Goal: Use online tool/utility

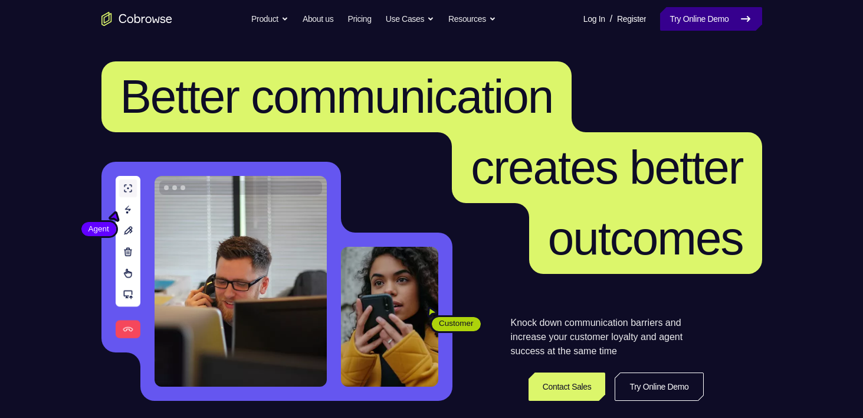
click at [691, 23] on link "Try Online Demo" at bounding box center [710, 19] width 101 height 24
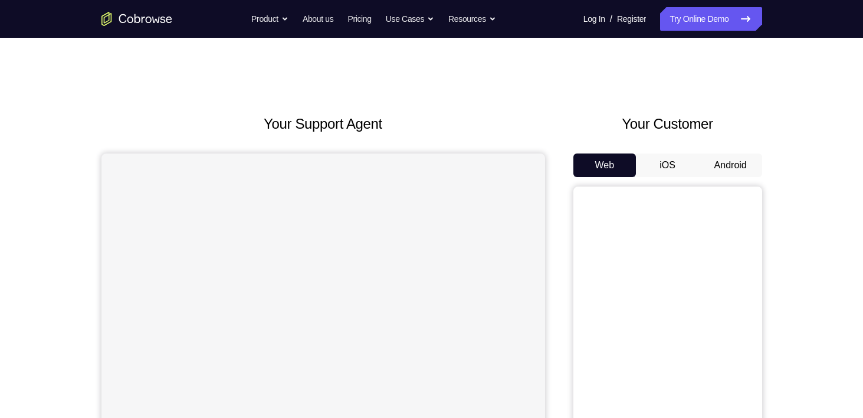
click at [729, 165] on button "Android" at bounding box center [730, 165] width 63 height 24
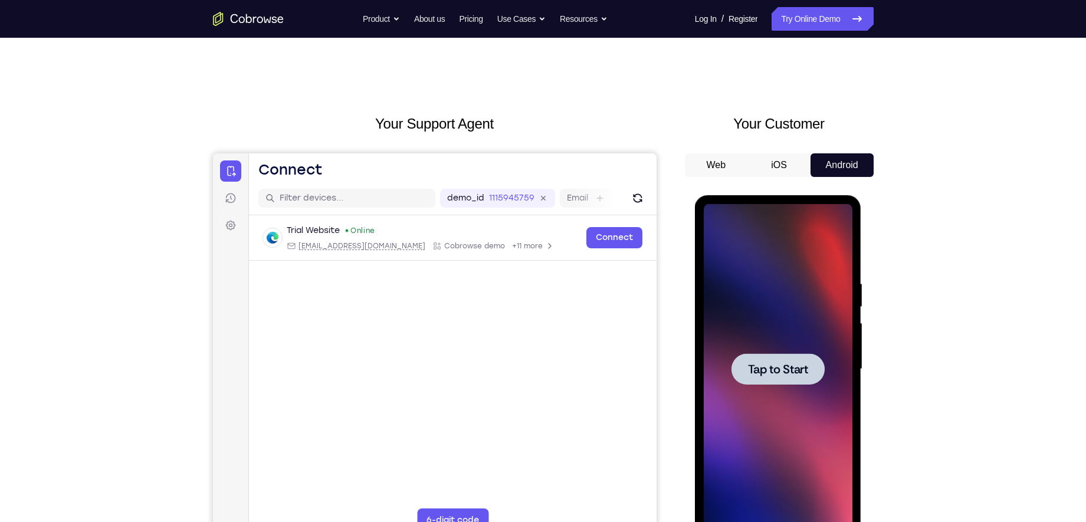
click at [764, 370] on span "Tap to Start" at bounding box center [778, 369] width 60 height 12
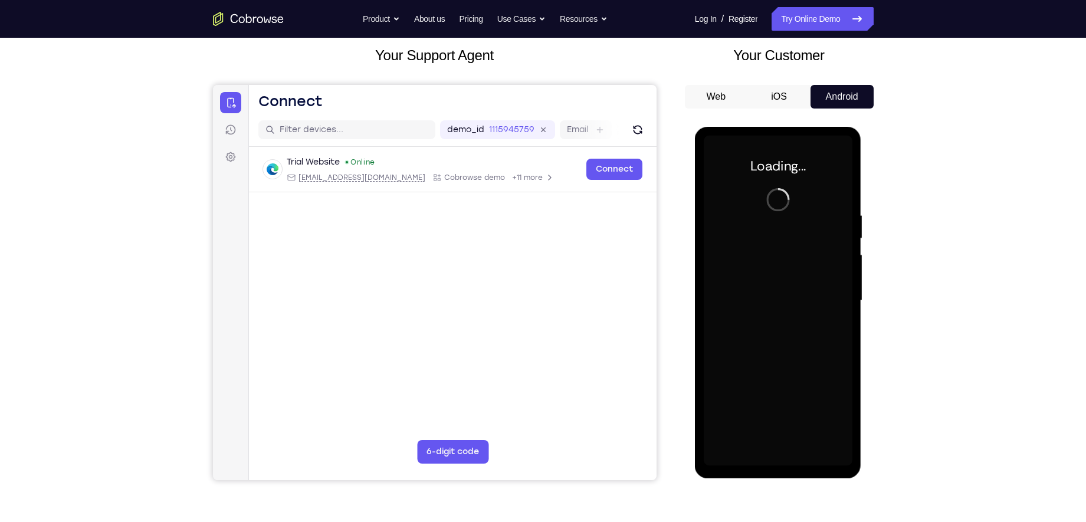
scroll to position [70, 0]
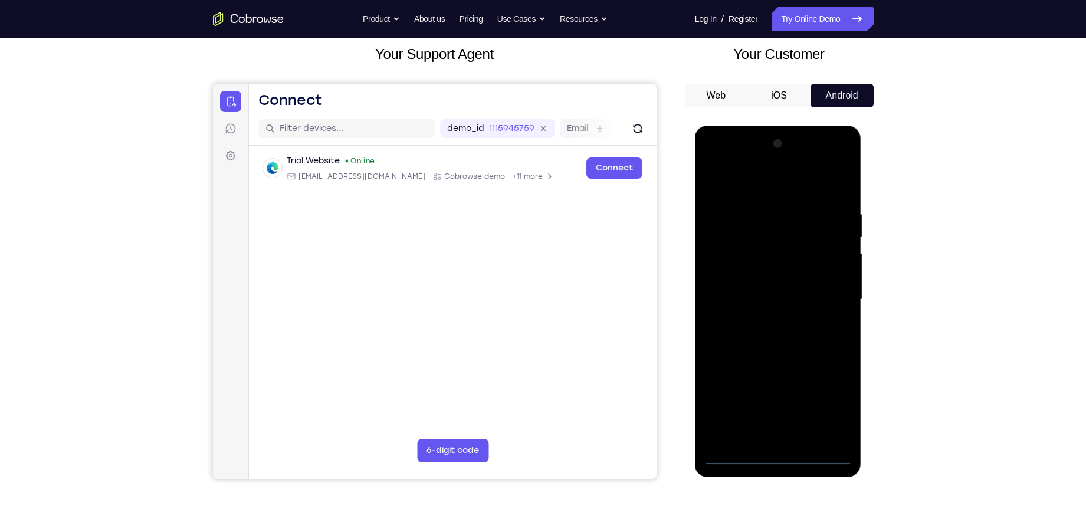
click at [775, 417] on div at bounding box center [778, 299] width 149 height 330
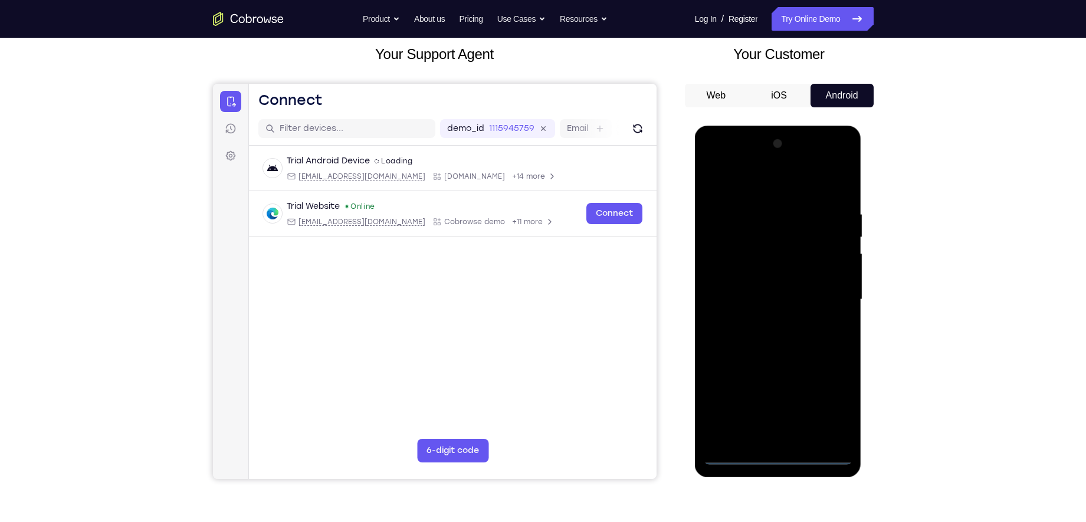
click at [826, 397] on div at bounding box center [778, 299] width 149 height 330
click at [743, 176] on div at bounding box center [778, 299] width 149 height 330
click at [823, 291] on div at bounding box center [778, 299] width 149 height 330
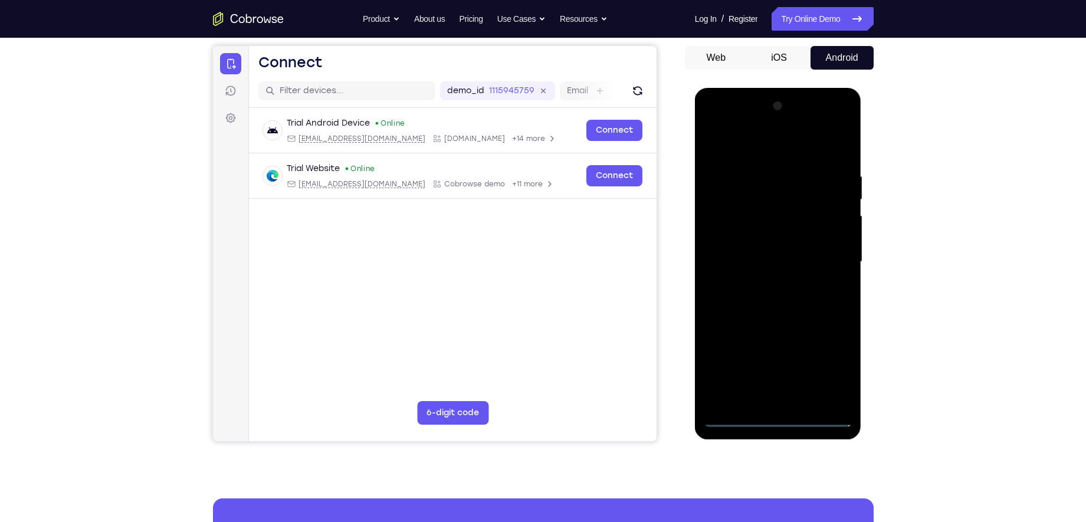
scroll to position [112, 0]
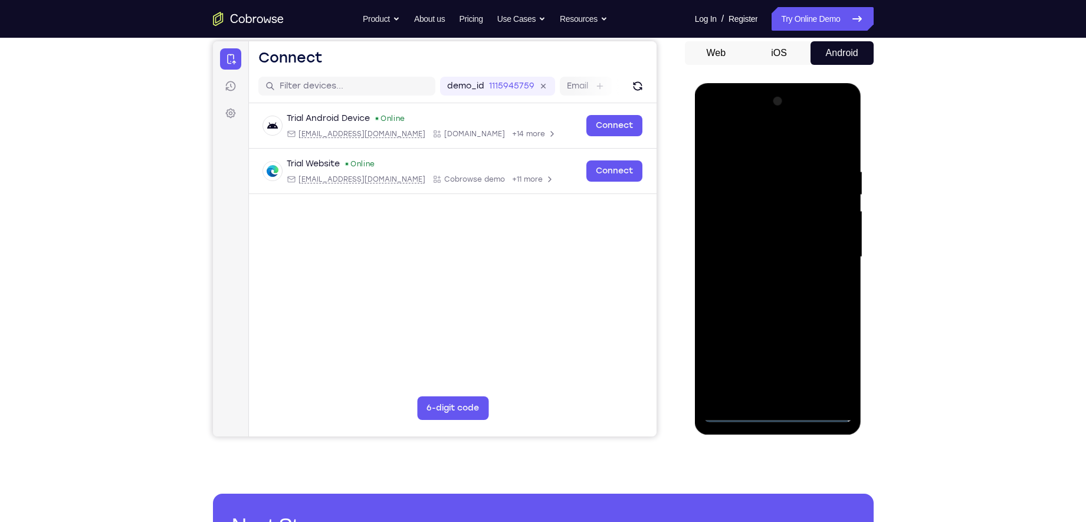
click at [764, 280] on div at bounding box center [778, 257] width 149 height 330
click at [744, 244] on div at bounding box center [778, 257] width 149 height 330
click at [746, 238] on div at bounding box center [778, 257] width 149 height 330
click at [751, 257] on div at bounding box center [778, 257] width 149 height 330
click at [765, 307] on div at bounding box center [778, 257] width 149 height 330
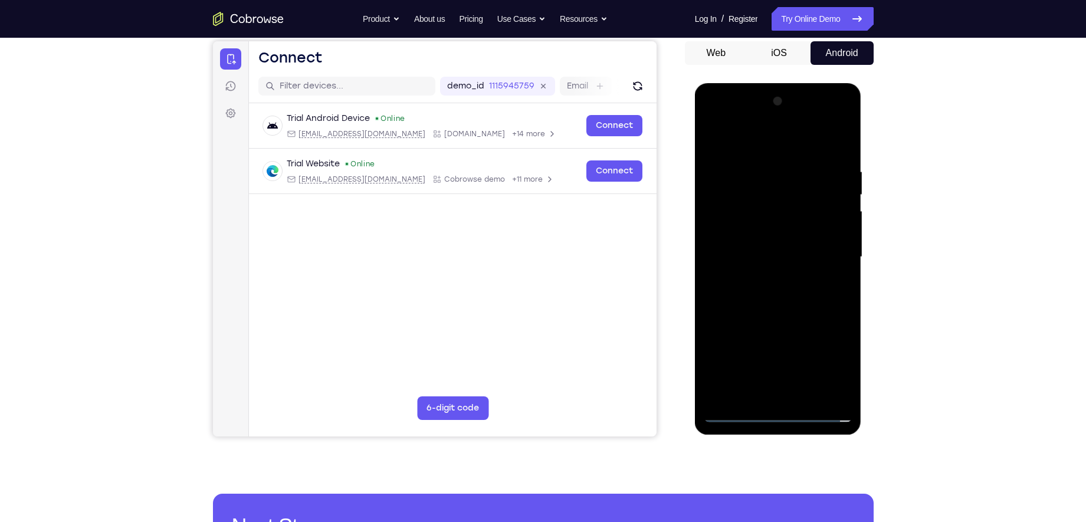
click at [764, 299] on div at bounding box center [778, 257] width 149 height 330
click at [765, 294] on div at bounding box center [778, 257] width 149 height 330
drag, startPoint x: 733, startPoint y: 144, endPoint x: 905, endPoint y: 146, distance: 172.2
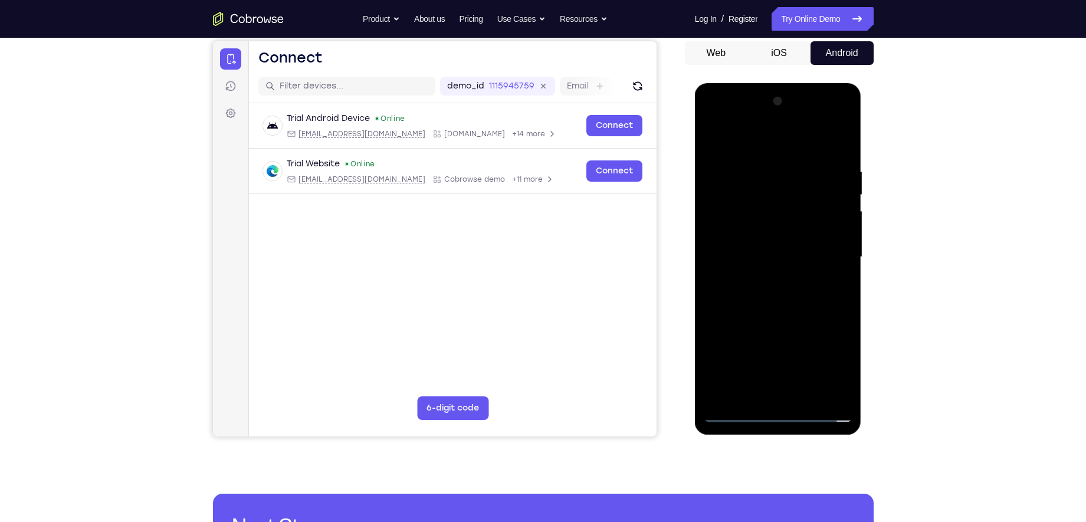
click at [862, 146] on html "Online web based iOS Simulators and Android Emulators. Run iPhone, iPad, Mobile…" at bounding box center [779, 260] width 168 height 354
click at [780, 292] on div at bounding box center [778, 257] width 149 height 330
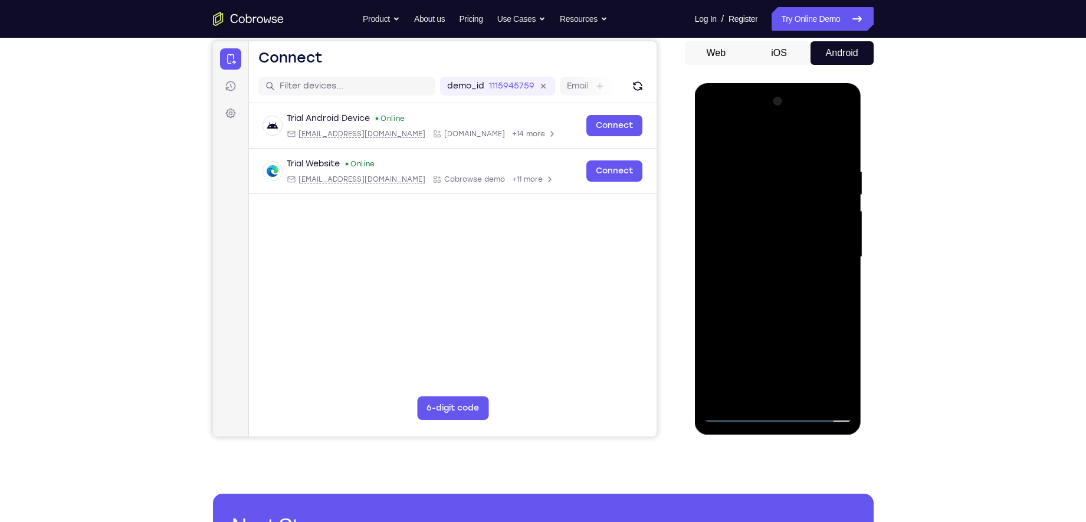
click at [780, 292] on div at bounding box center [778, 257] width 149 height 330
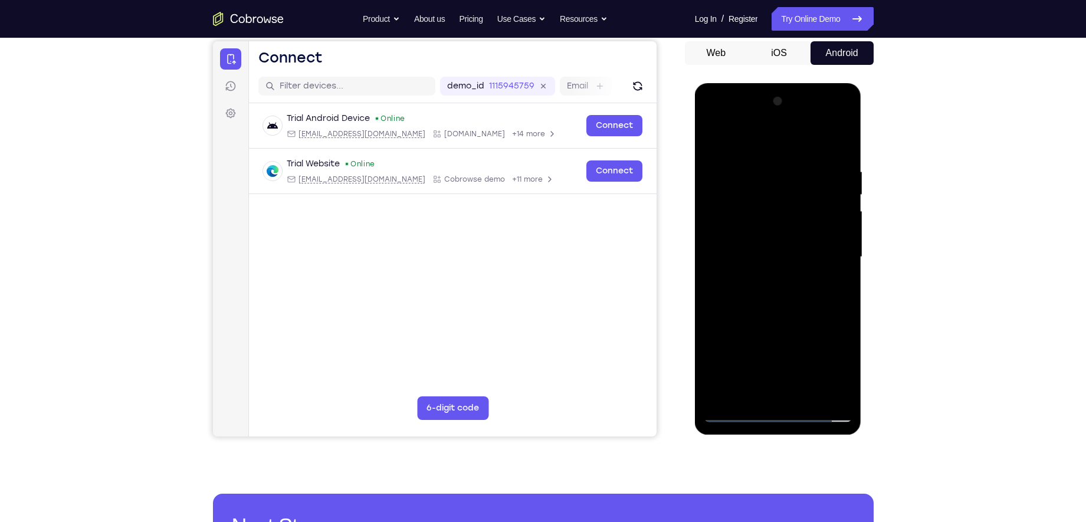
click at [780, 292] on div at bounding box center [778, 257] width 149 height 330
click at [804, 291] on div at bounding box center [778, 257] width 149 height 330
click at [838, 272] on div at bounding box center [778, 257] width 149 height 330
click at [728, 237] on div at bounding box center [778, 257] width 149 height 330
click at [747, 253] on div at bounding box center [778, 257] width 149 height 330
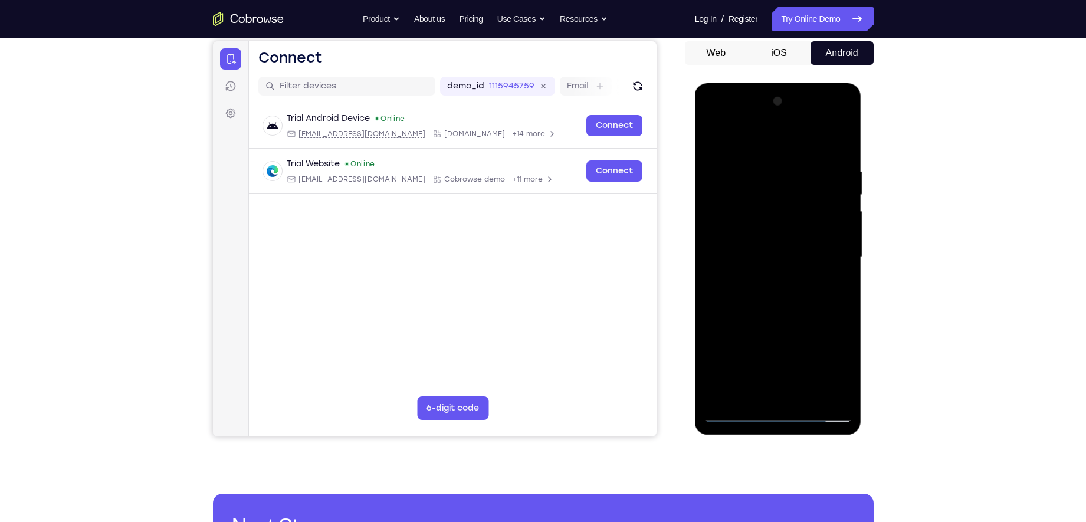
click at [838, 274] on div at bounding box center [778, 257] width 149 height 330
click at [794, 258] on div at bounding box center [778, 257] width 149 height 330
click at [775, 301] on div at bounding box center [778, 257] width 149 height 330
click at [780, 283] on div at bounding box center [778, 257] width 149 height 330
click at [778, 292] on div at bounding box center [778, 257] width 149 height 330
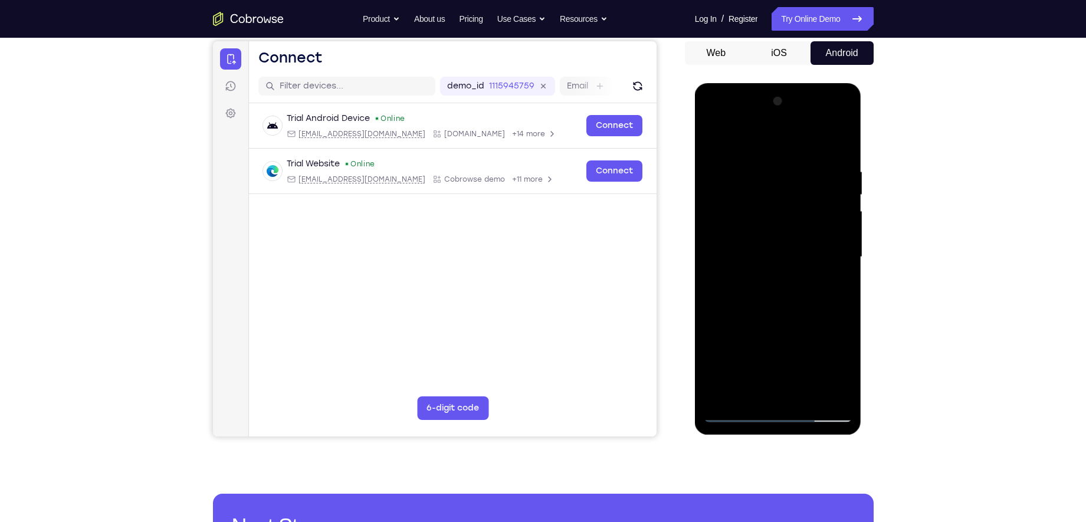
click at [744, 311] on div at bounding box center [778, 257] width 149 height 330
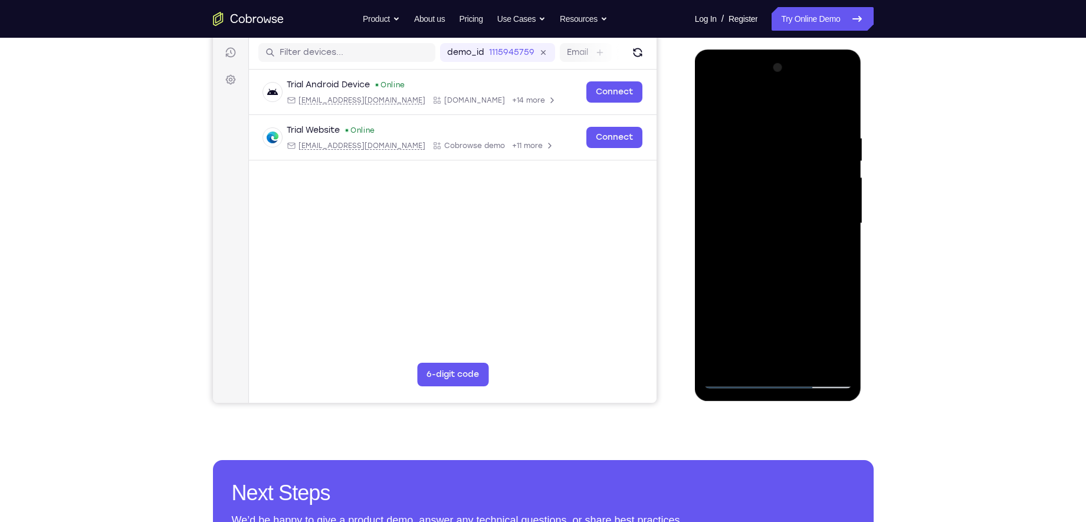
scroll to position [148, 0]
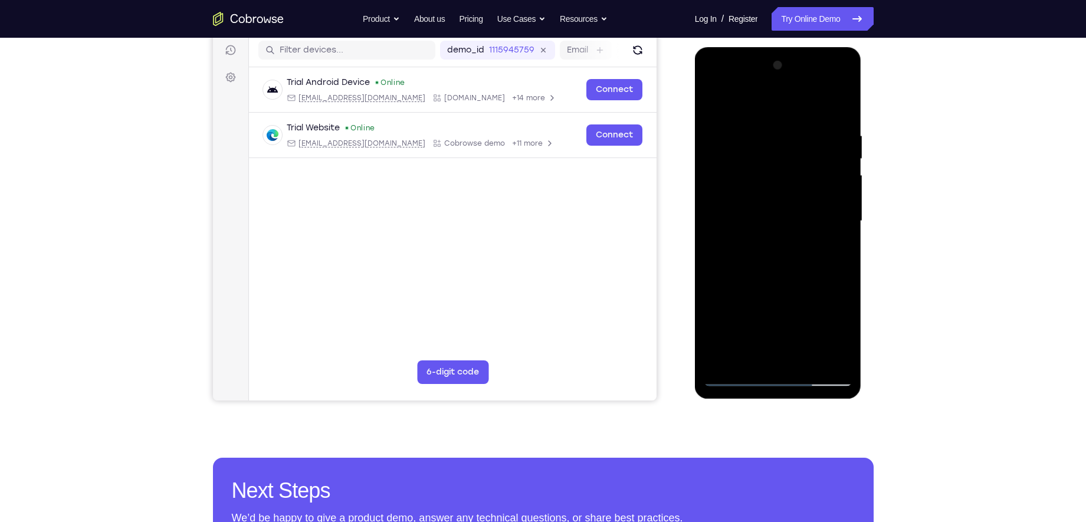
click at [807, 360] on div at bounding box center [778, 221] width 149 height 330
click at [773, 284] on div at bounding box center [778, 221] width 149 height 330
click at [751, 202] on div at bounding box center [778, 221] width 149 height 330
click at [734, 379] on div at bounding box center [778, 221] width 149 height 330
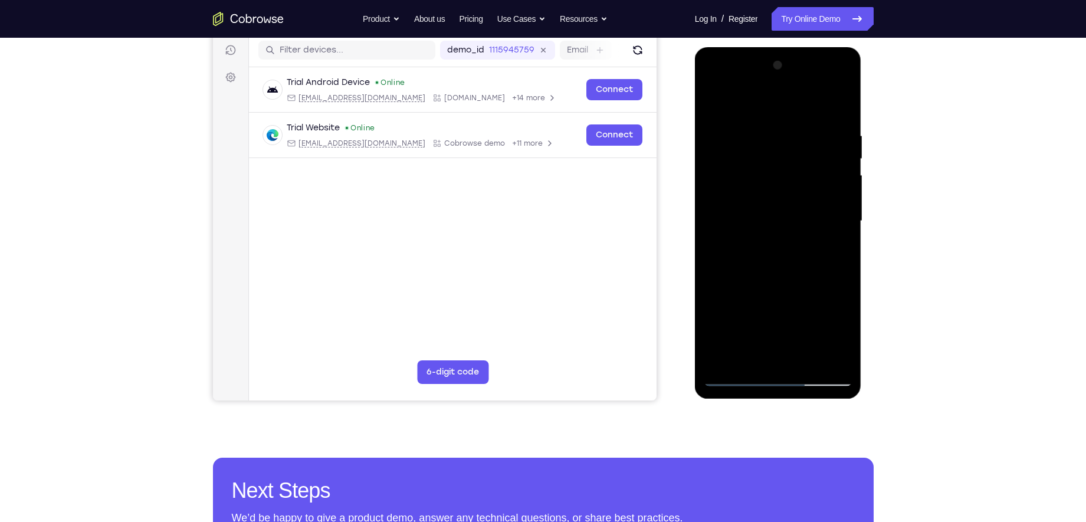
click at [752, 132] on div at bounding box center [778, 221] width 149 height 330
click at [840, 233] on div at bounding box center [778, 221] width 149 height 330
click at [707, 216] on div at bounding box center [778, 221] width 149 height 330
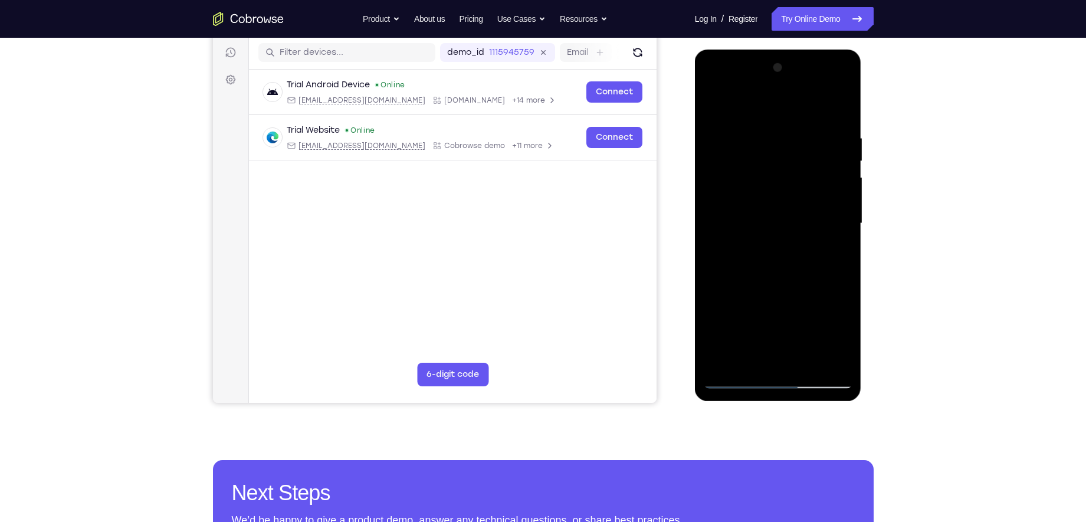
scroll to position [144, 0]
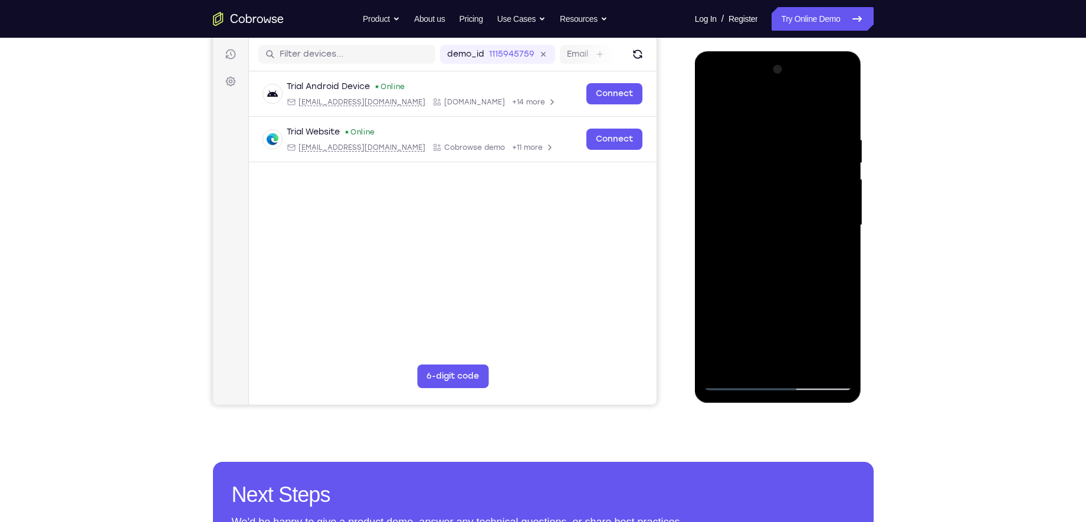
click at [833, 201] on div at bounding box center [778, 225] width 149 height 330
click at [827, 202] on div at bounding box center [778, 225] width 149 height 330
click at [836, 239] on div at bounding box center [778, 225] width 149 height 330
click at [829, 188] on div at bounding box center [778, 225] width 149 height 330
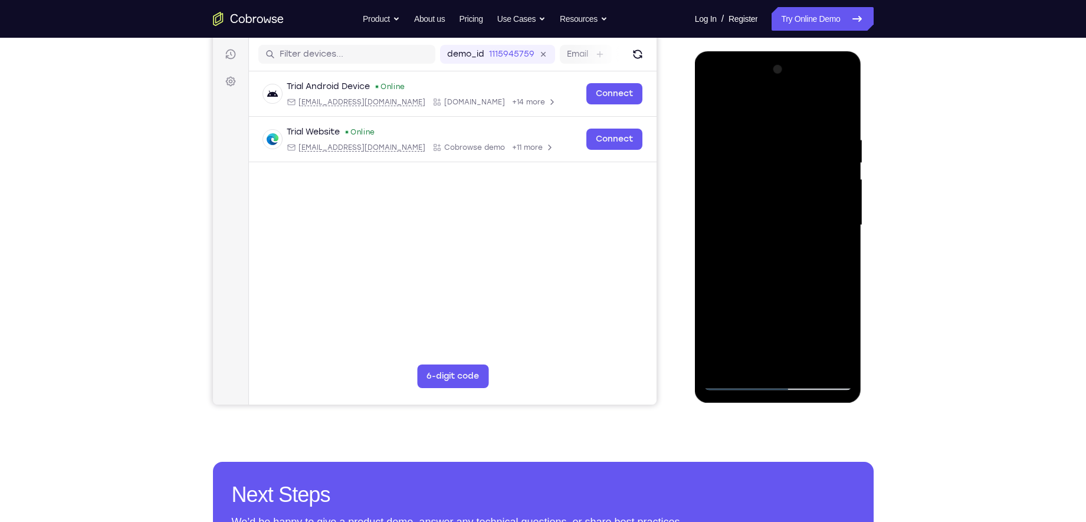
click at [829, 188] on div at bounding box center [778, 225] width 149 height 330
click at [724, 201] on div at bounding box center [778, 225] width 149 height 330
click at [723, 267] on div at bounding box center [778, 225] width 149 height 330
click at [730, 249] on div at bounding box center [778, 225] width 149 height 330
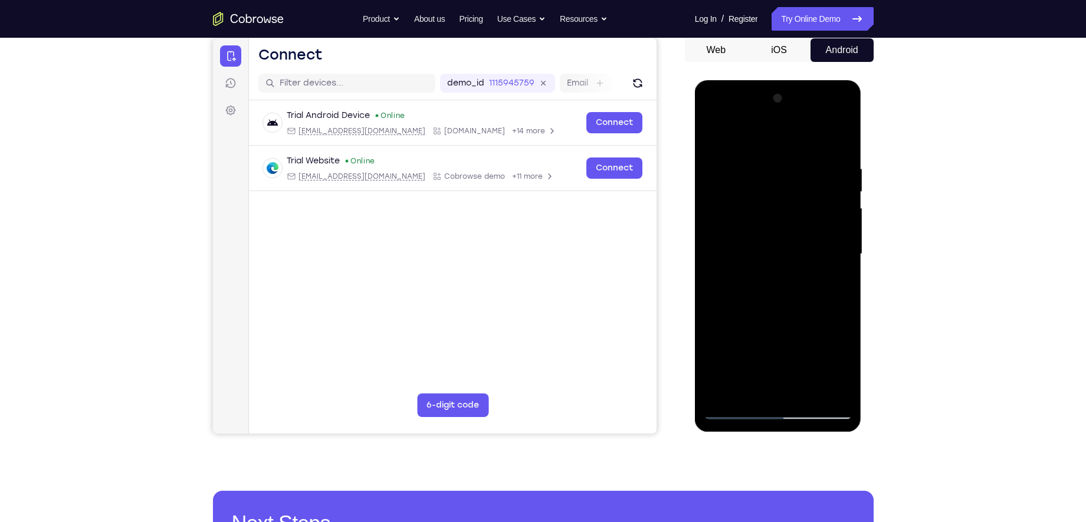
scroll to position [113, 0]
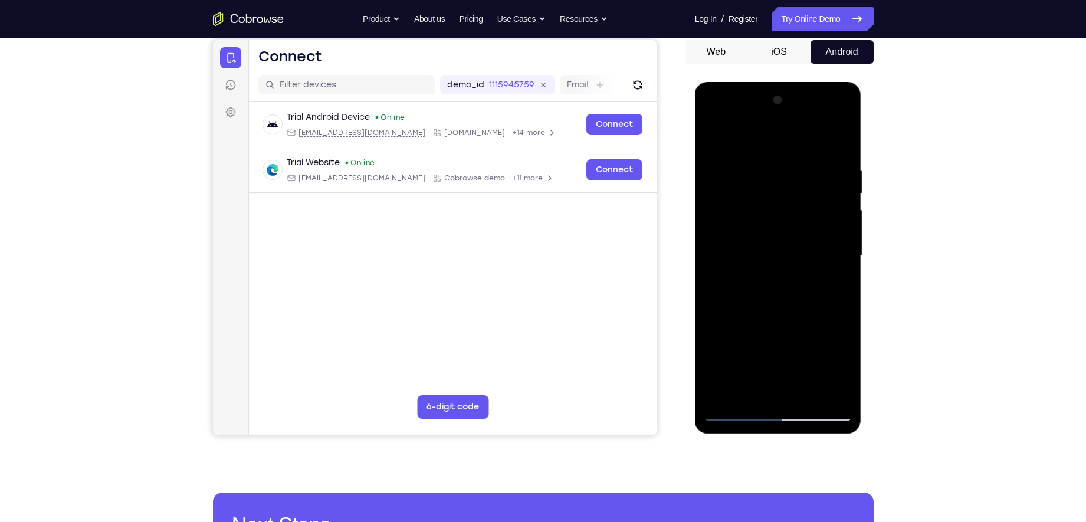
click at [714, 134] on div at bounding box center [778, 256] width 149 height 330
click at [829, 215] on div at bounding box center [778, 256] width 149 height 330
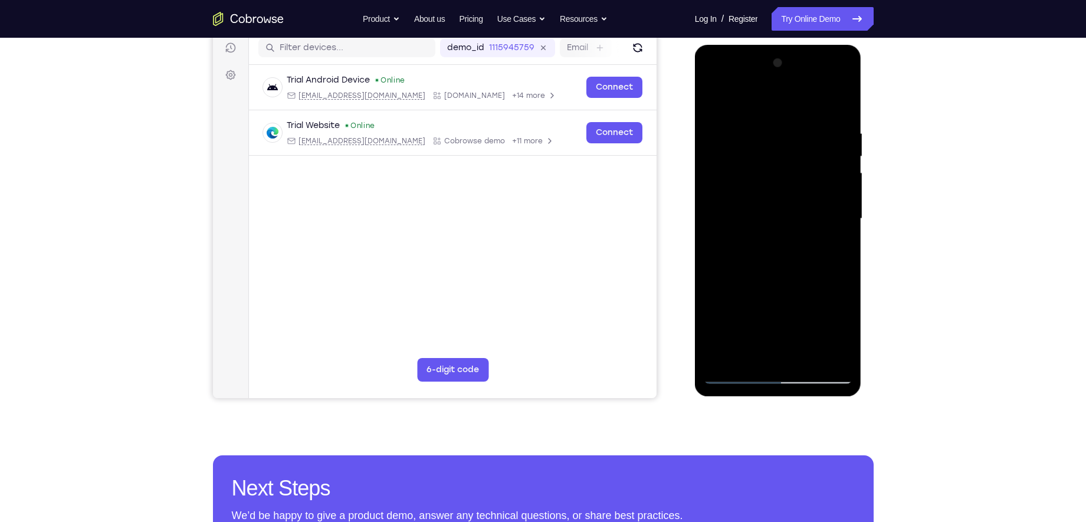
scroll to position [151, 0]
click at [824, 188] on div at bounding box center [778, 218] width 149 height 330
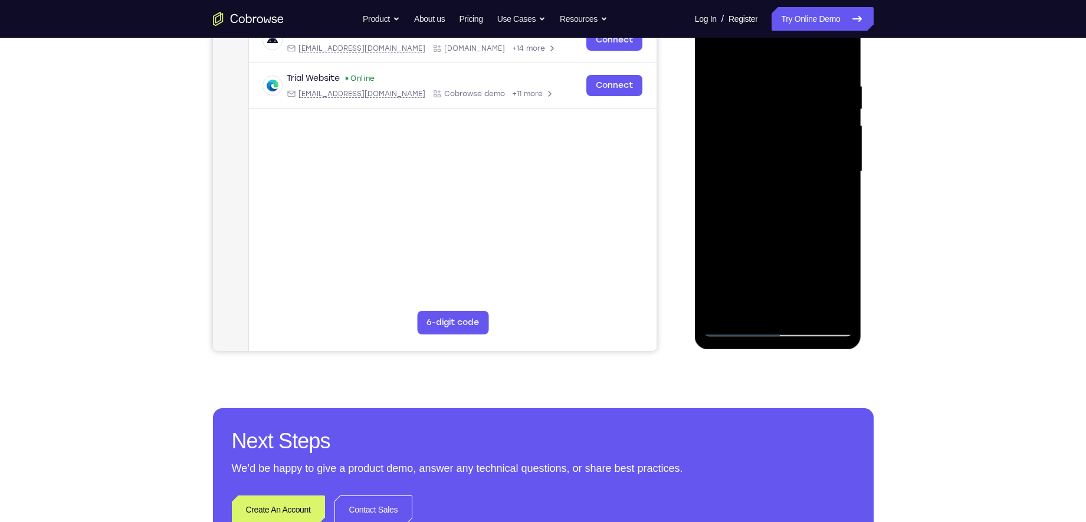
scroll to position [199, 0]
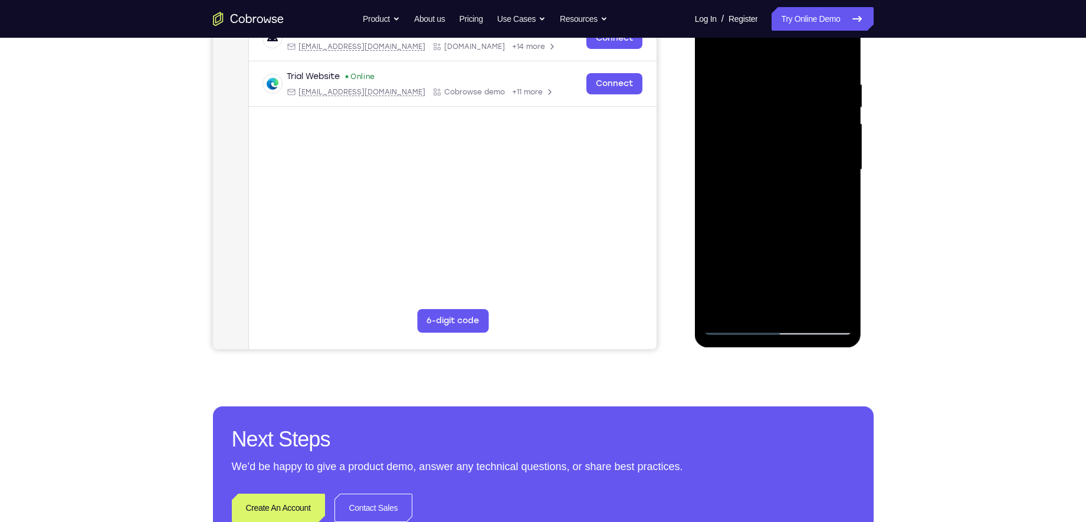
click at [718, 179] on div at bounding box center [778, 170] width 149 height 330
click at [838, 172] on div at bounding box center [778, 170] width 149 height 330
click at [834, 161] on div at bounding box center [778, 170] width 149 height 330
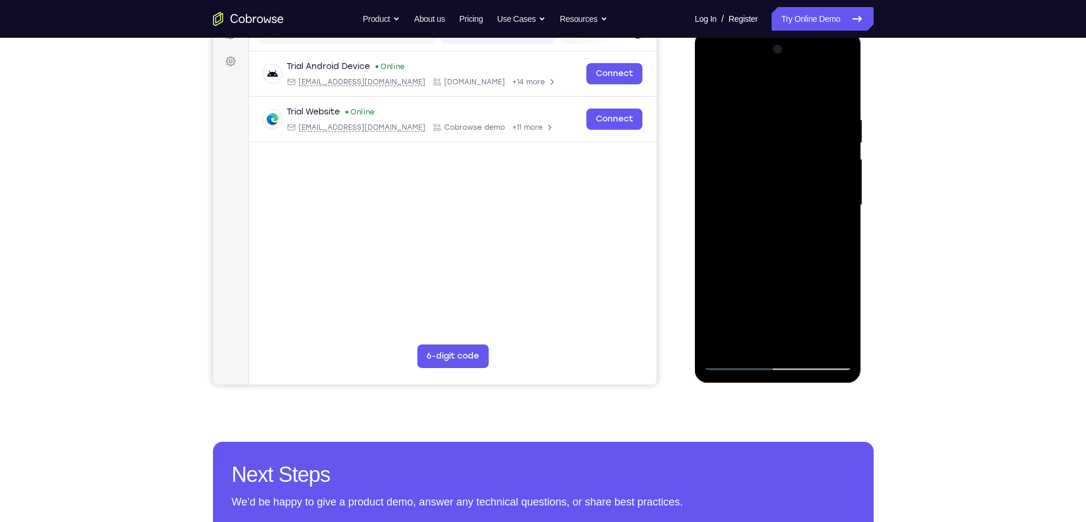
scroll to position [163, 0]
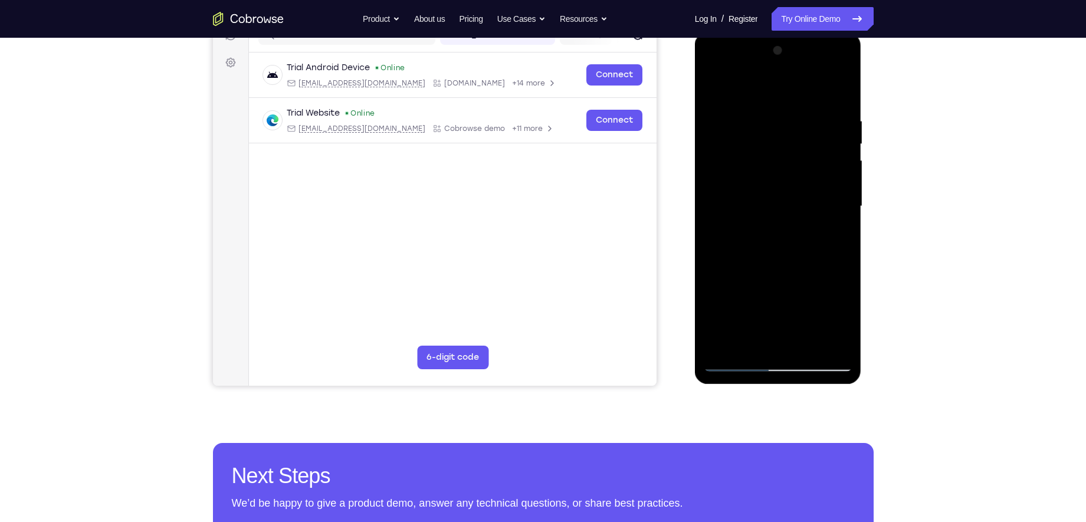
click at [843, 197] on div at bounding box center [778, 206] width 149 height 330
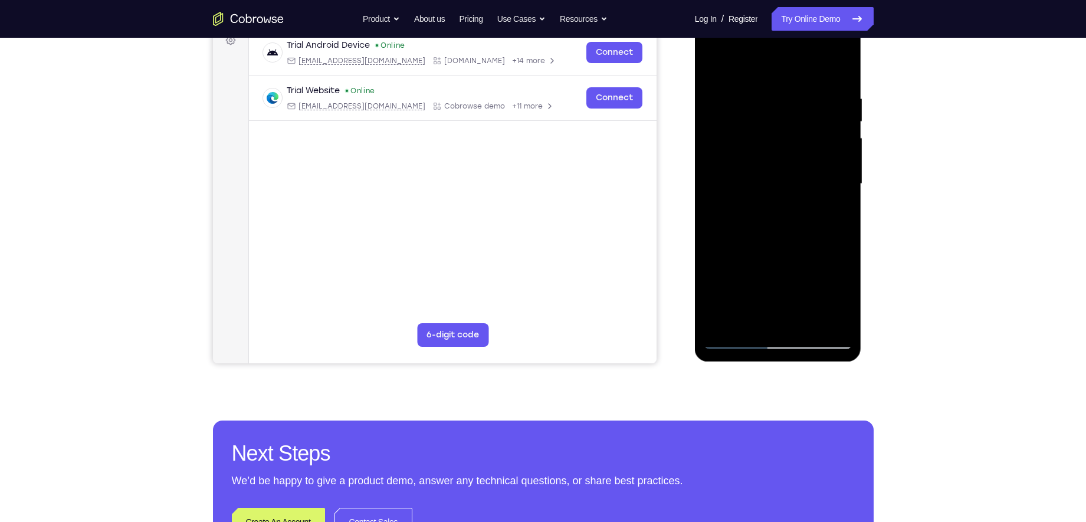
scroll to position [189, 0]
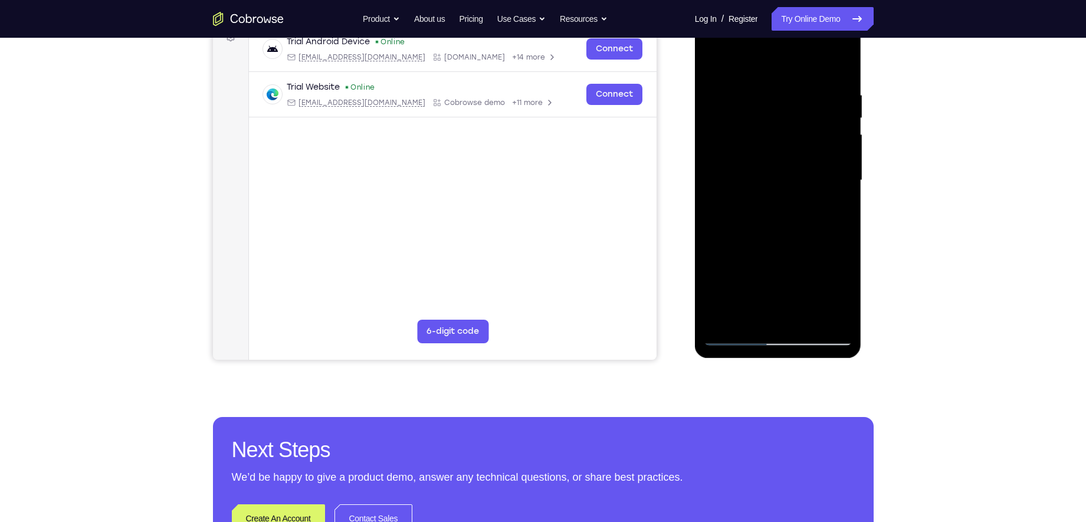
click at [842, 167] on div at bounding box center [778, 180] width 149 height 330
click at [718, 167] on div at bounding box center [778, 180] width 149 height 330
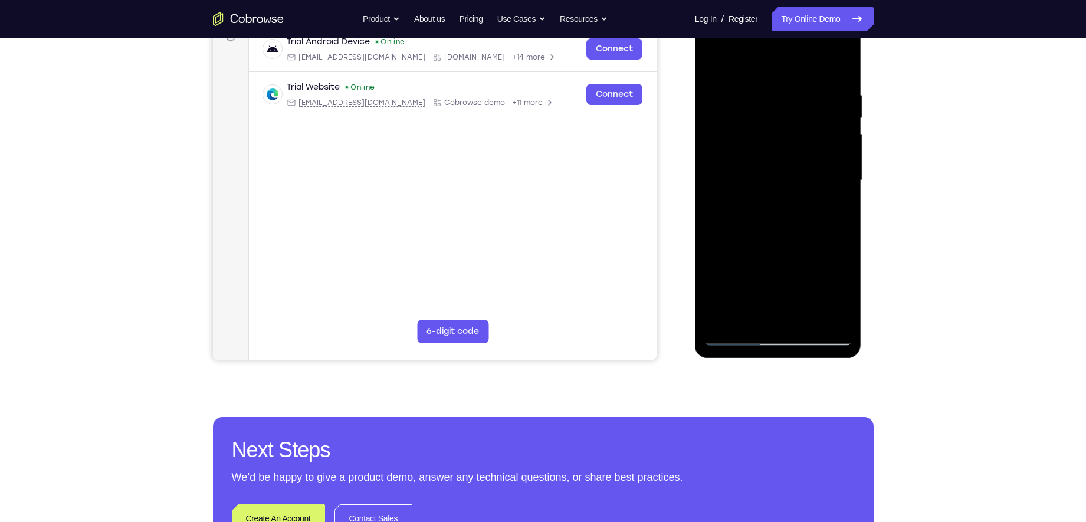
scroll to position [178, 0]
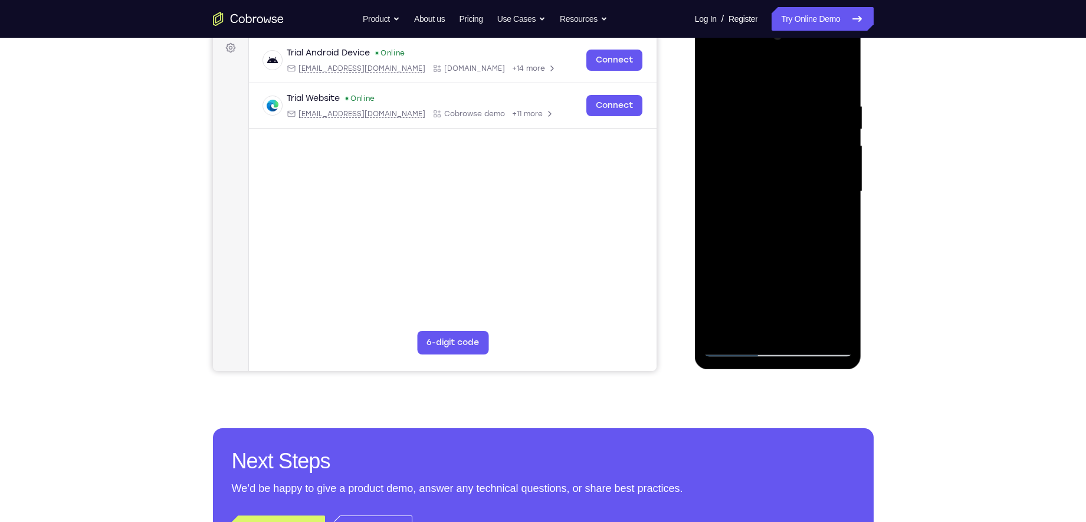
click at [836, 184] on div at bounding box center [778, 192] width 149 height 330
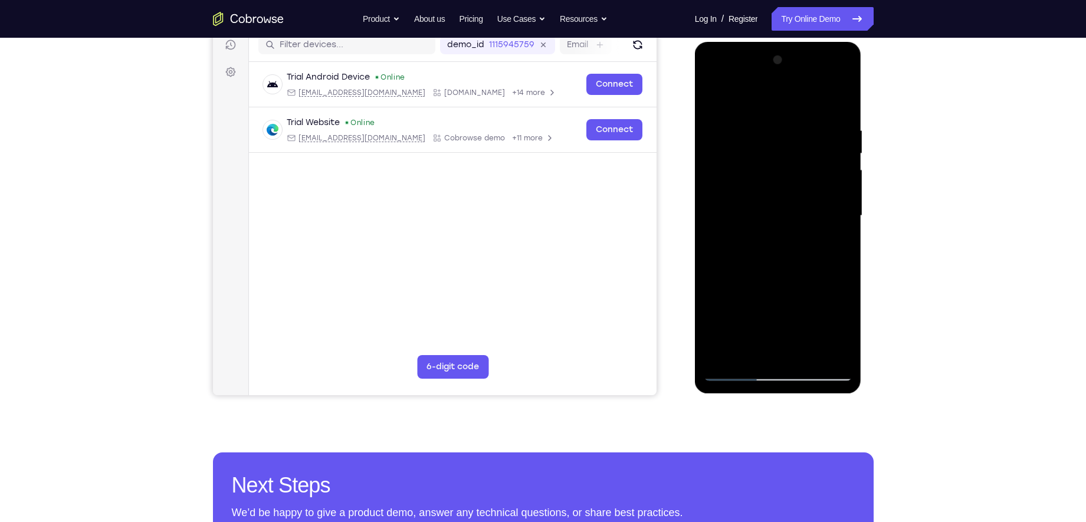
scroll to position [153, 0]
click at [715, 101] on div at bounding box center [778, 216] width 149 height 330
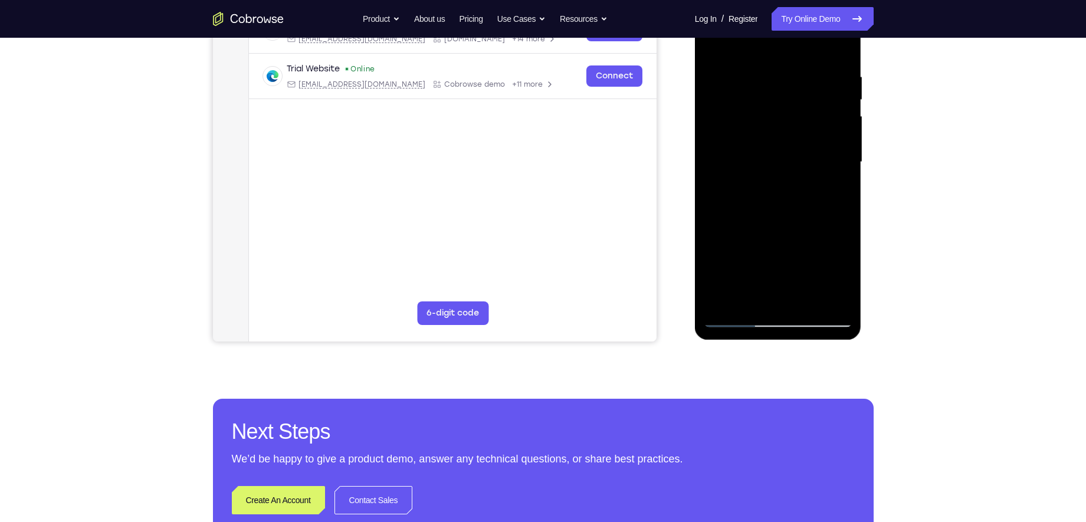
drag, startPoint x: 817, startPoint y: 256, endPoint x: 819, endPoint y: 167, distance: 88.5
click at [819, 167] on div at bounding box center [778, 162] width 149 height 330
click at [780, 182] on div at bounding box center [778, 162] width 149 height 330
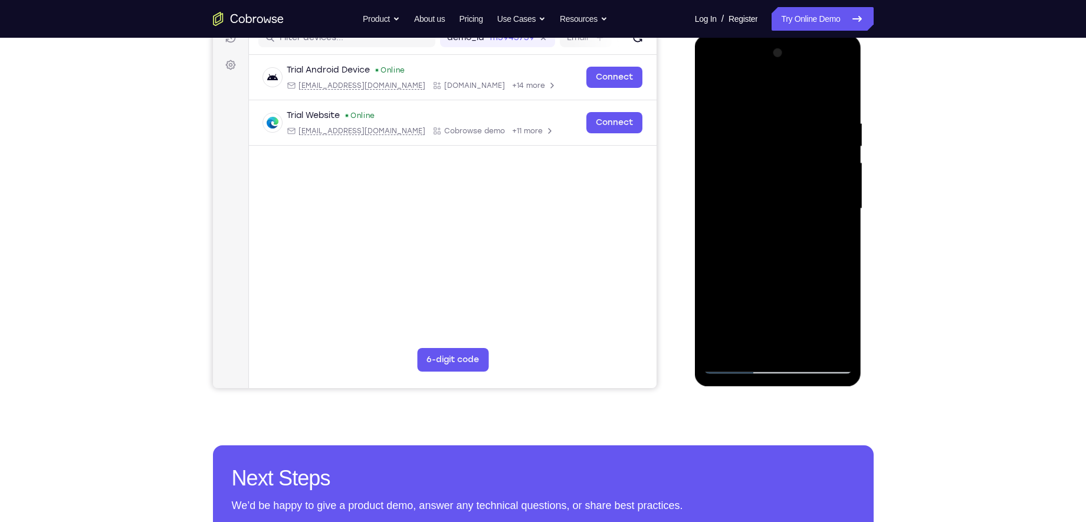
drag, startPoint x: 780, startPoint y: 229, endPoint x: 755, endPoint y: 290, distance: 65.6
click at [755, 290] on div at bounding box center [778, 209] width 149 height 330
click at [845, 190] on div at bounding box center [778, 209] width 149 height 330
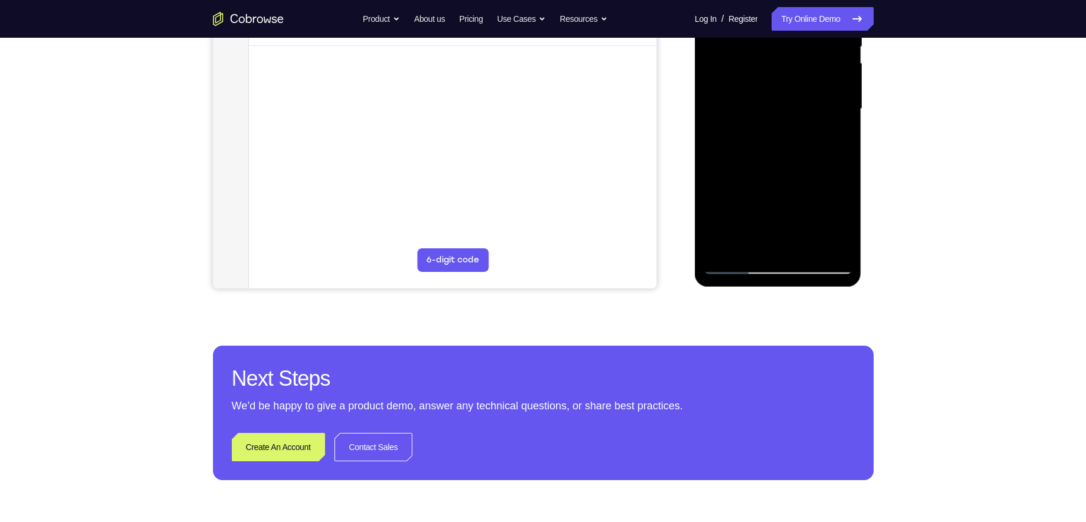
scroll to position [261, 0]
click at [738, 265] on div at bounding box center [778, 108] width 149 height 330
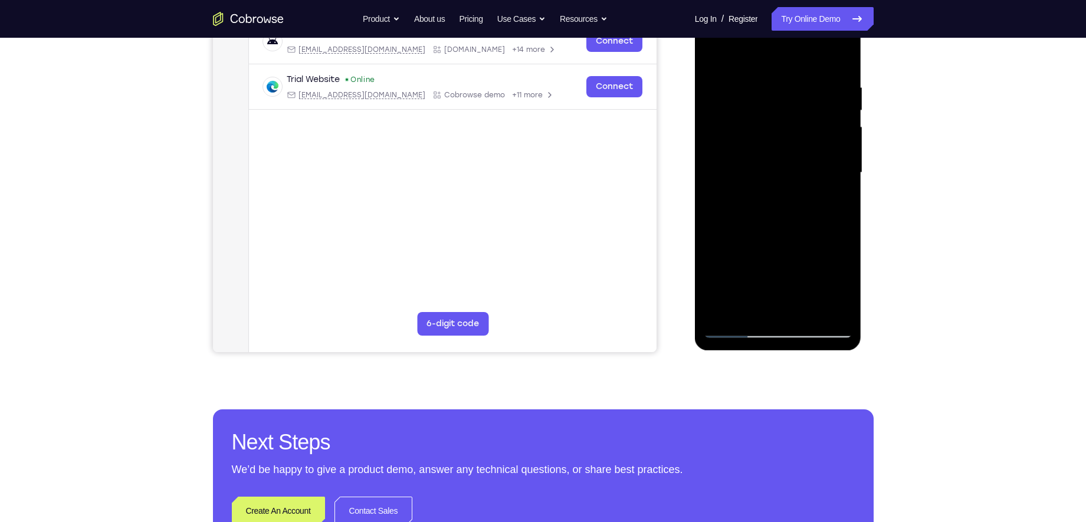
scroll to position [195, 0]
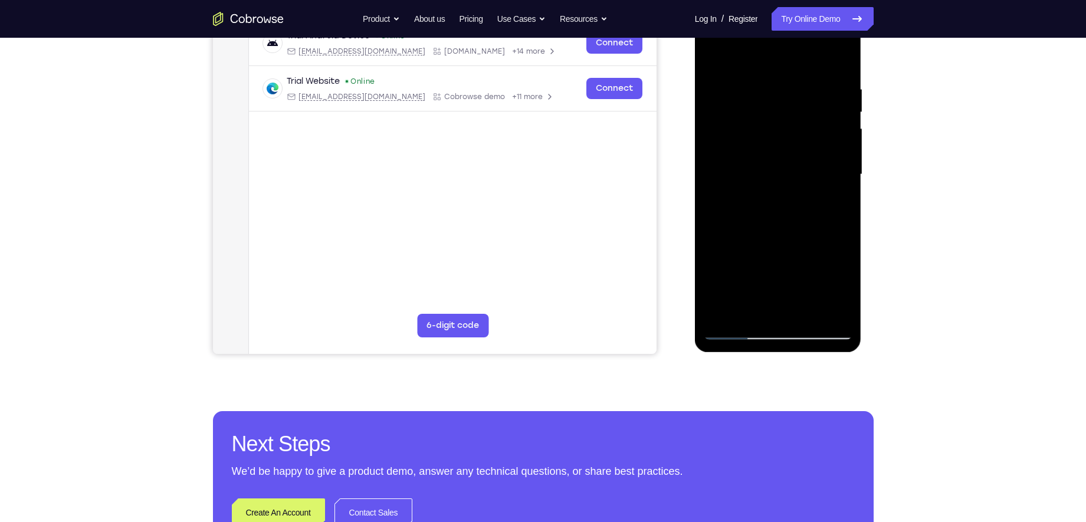
drag, startPoint x: 740, startPoint y: 254, endPoint x: 749, endPoint y: 156, distance: 98.3
click at [749, 156] on div at bounding box center [778, 174] width 149 height 330
click at [827, 179] on div at bounding box center [778, 174] width 149 height 330
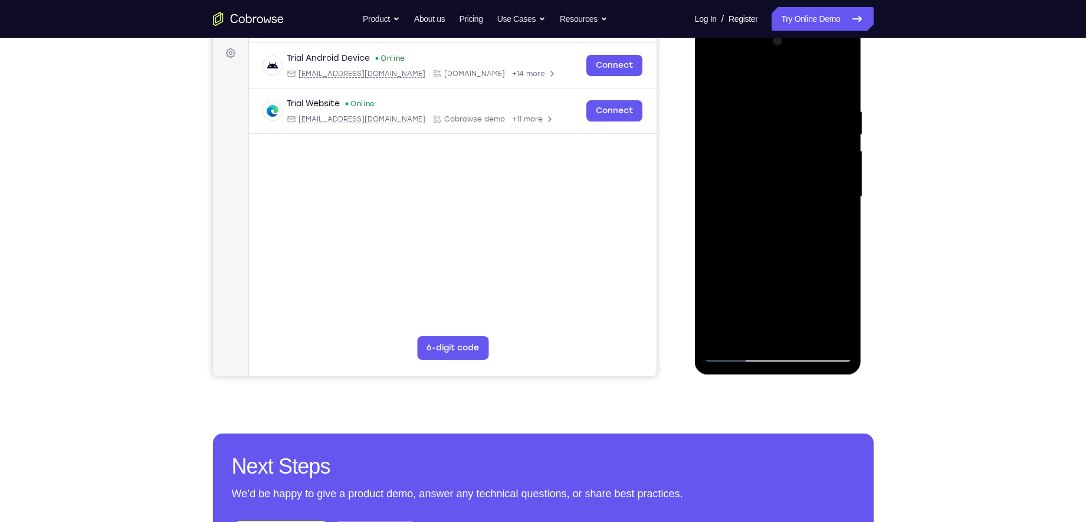
drag, startPoint x: 825, startPoint y: 173, endPoint x: 815, endPoint y: 206, distance: 34.5
click at [815, 206] on div at bounding box center [778, 197] width 149 height 330
click at [842, 157] on div at bounding box center [778, 197] width 149 height 330
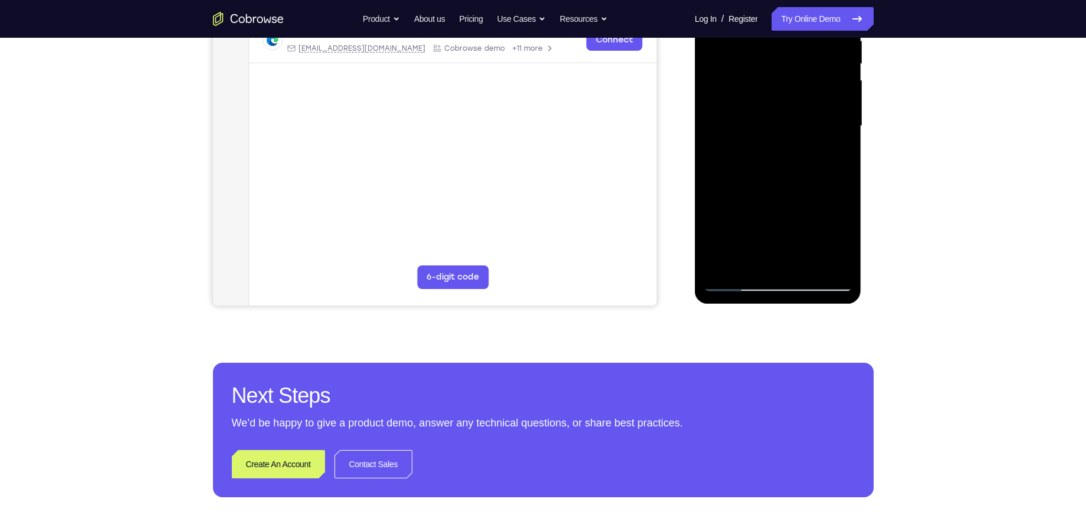
scroll to position [250, 0]
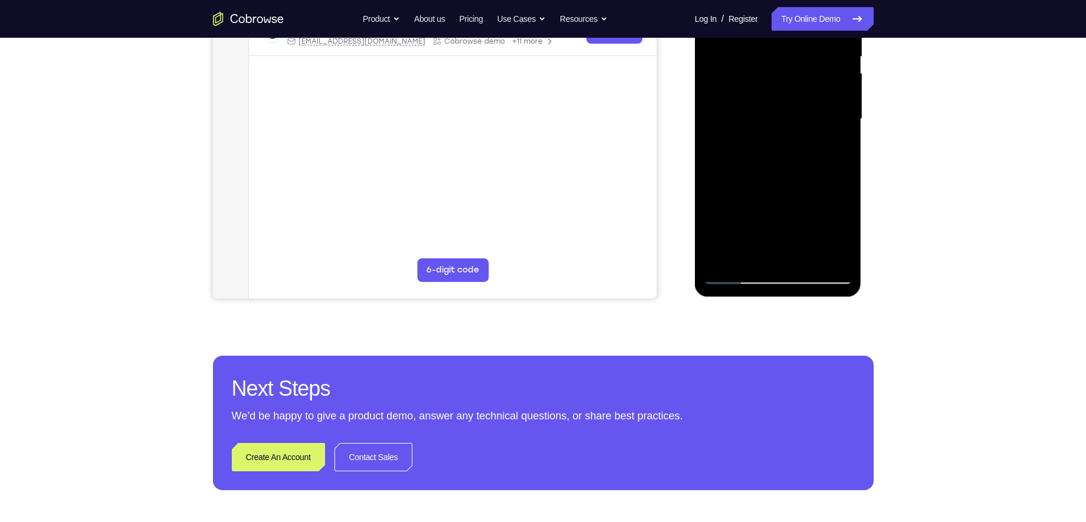
click at [738, 275] on div at bounding box center [778, 119] width 149 height 330
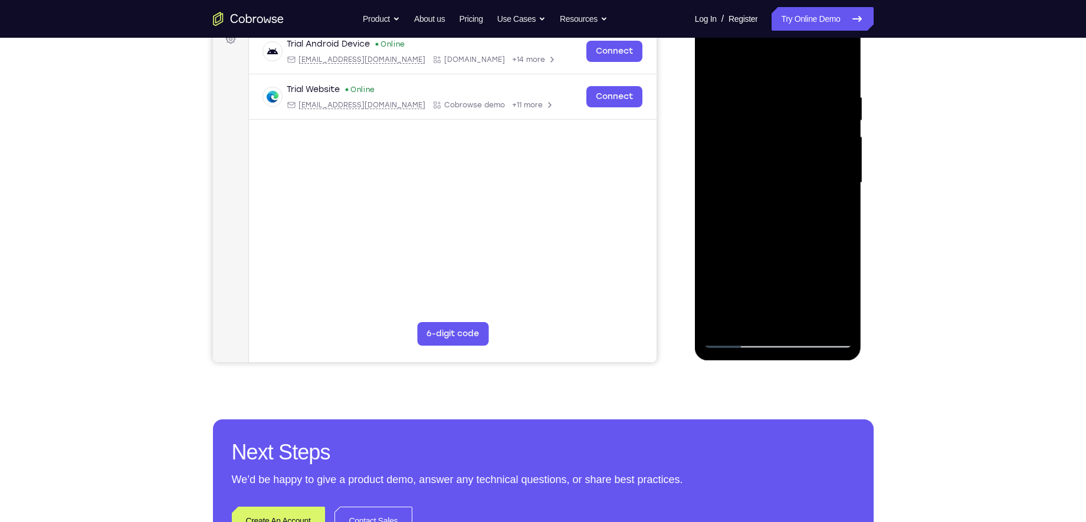
scroll to position [183, 0]
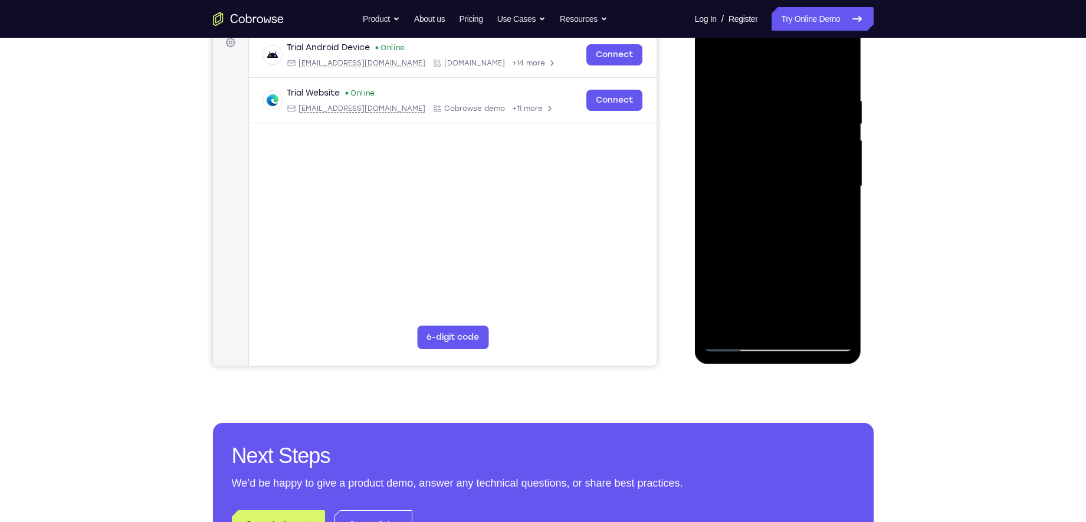
drag, startPoint x: 745, startPoint y: 258, endPoint x: 757, endPoint y: 174, distance: 85.2
click at [757, 174] on div at bounding box center [778, 186] width 149 height 330
drag, startPoint x: 761, startPoint y: 245, endPoint x: 774, endPoint y: 136, distance: 110.5
click at [774, 136] on div at bounding box center [778, 186] width 149 height 330
drag, startPoint x: 757, startPoint y: 242, endPoint x: 786, endPoint y: 129, distance: 117.0
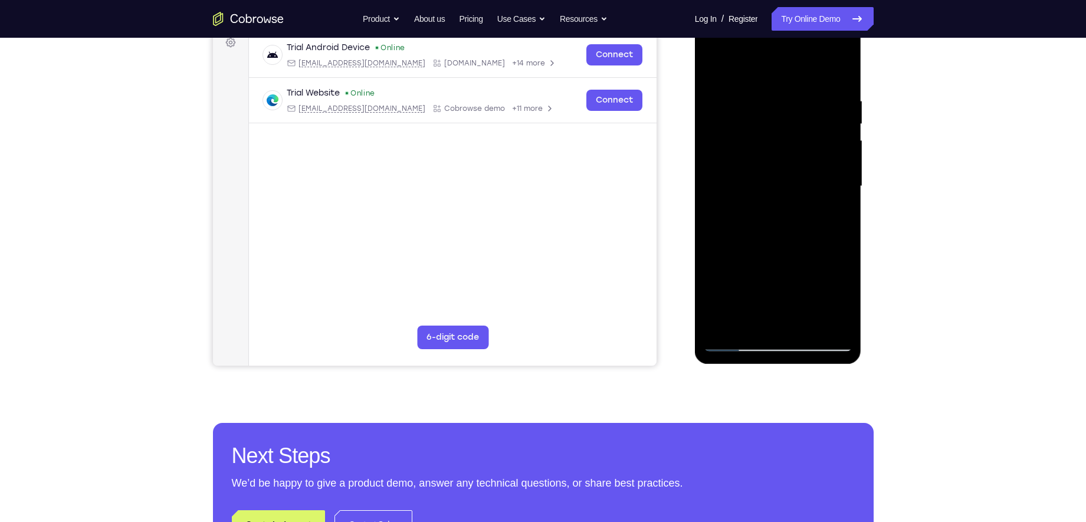
click at [786, 129] on div at bounding box center [778, 186] width 149 height 330
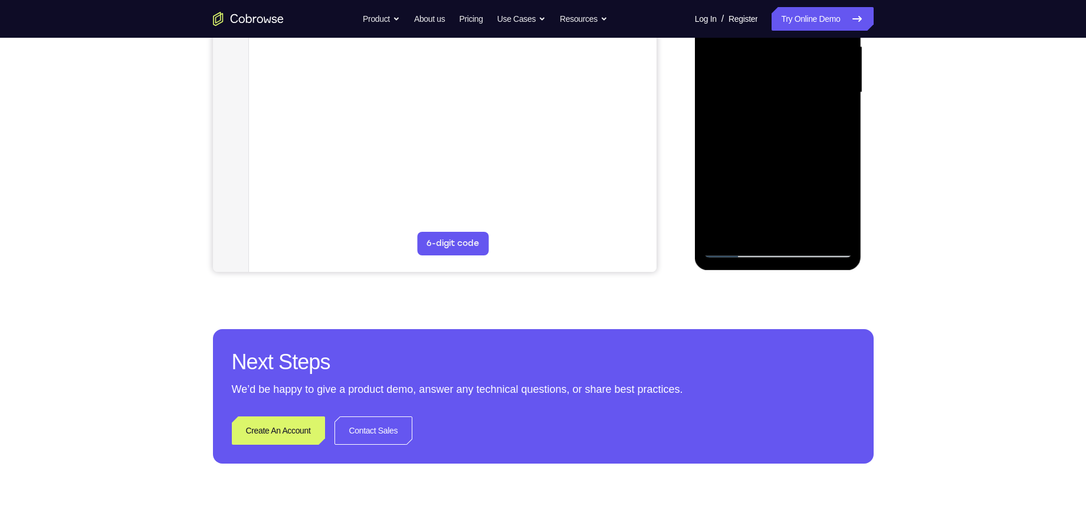
scroll to position [280, 0]
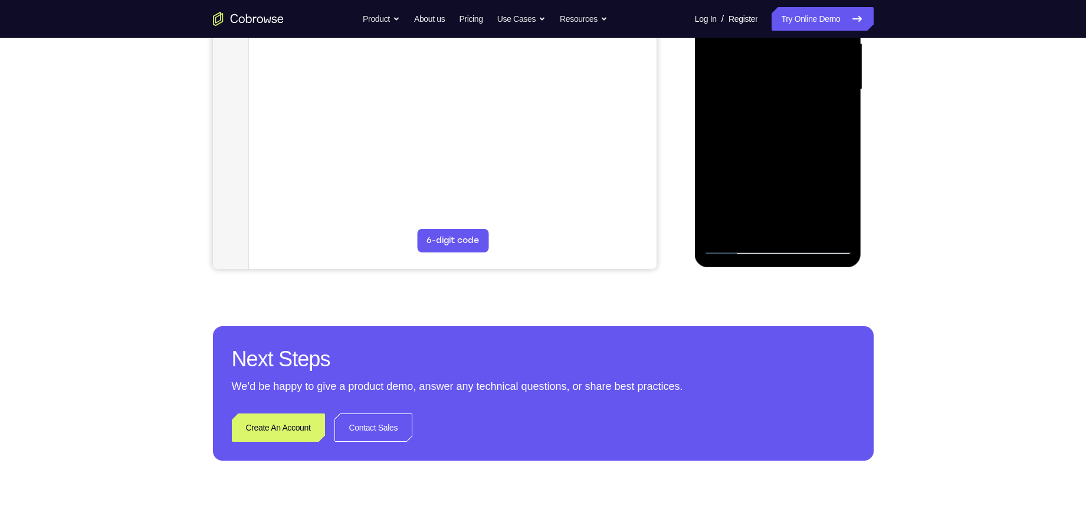
click at [728, 228] on div at bounding box center [778, 90] width 149 height 330
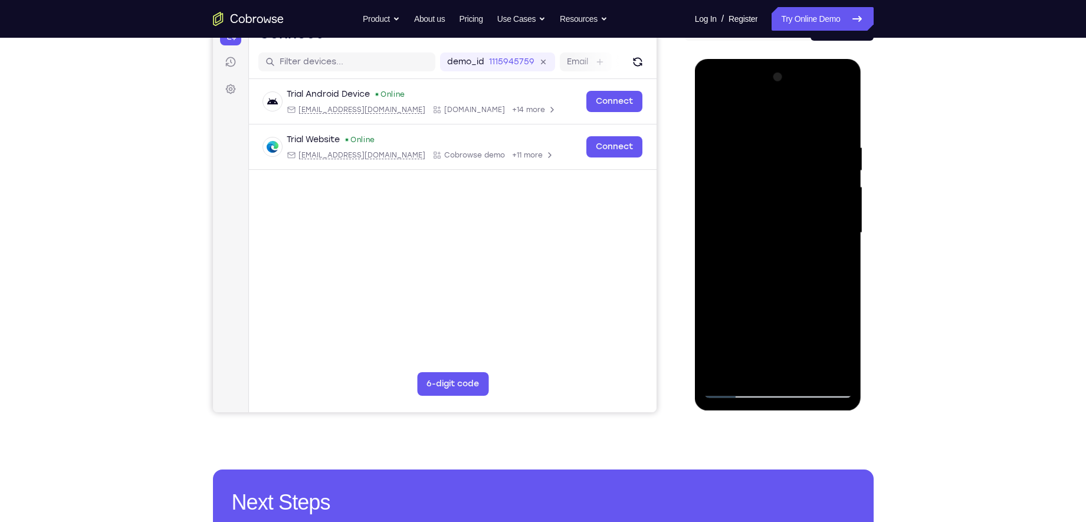
scroll to position [135, 0]
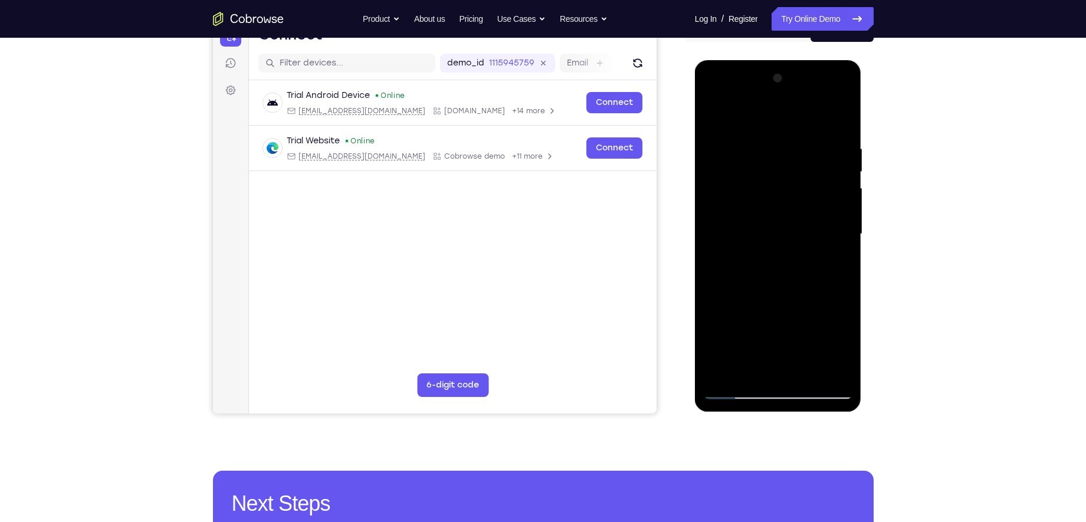
click at [797, 151] on div at bounding box center [778, 234] width 149 height 330
click at [835, 118] on div at bounding box center [778, 234] width 149 height 330
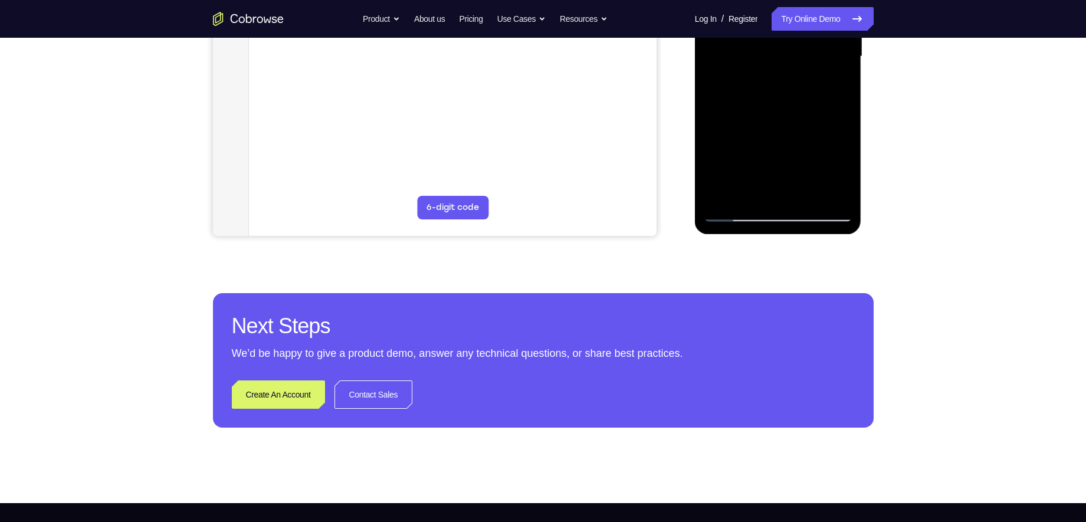
scroll to position [316, 0]
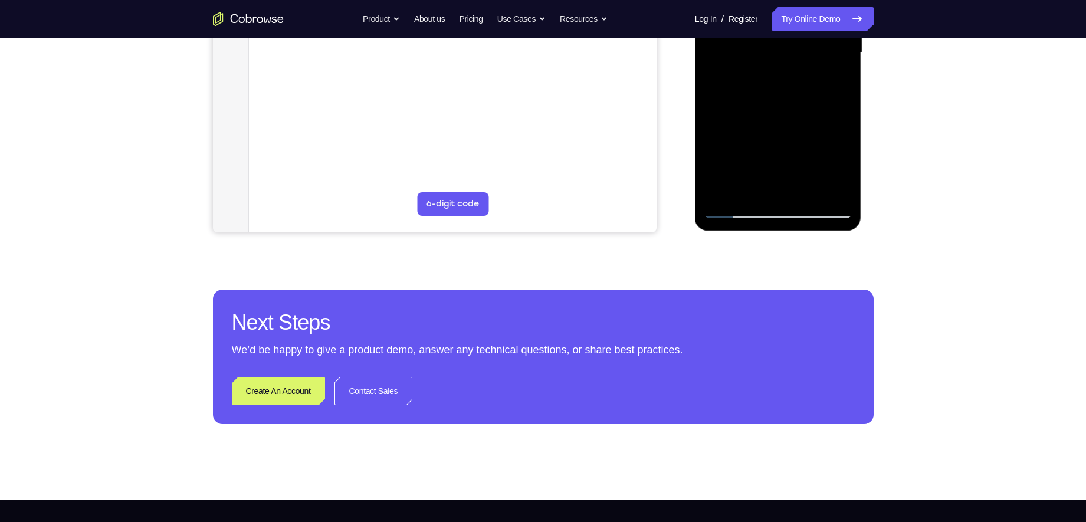
click at [831, 192] on div at bounding box center [778, 53] width 149 height 330
click at [718, 195] on div at bounding box center [778, 53] width 149 height 330
drag, startPoint x: 755, startPoint y: 109, endPoint x: 735, endPoint y: 313, distance: 205.1
click at [735, 233] on html "Online web based iOS Simulators and Android Emulators. Run iPhone, iPad, Mobile…" at bounding box center [779, 56] width 168 height 354
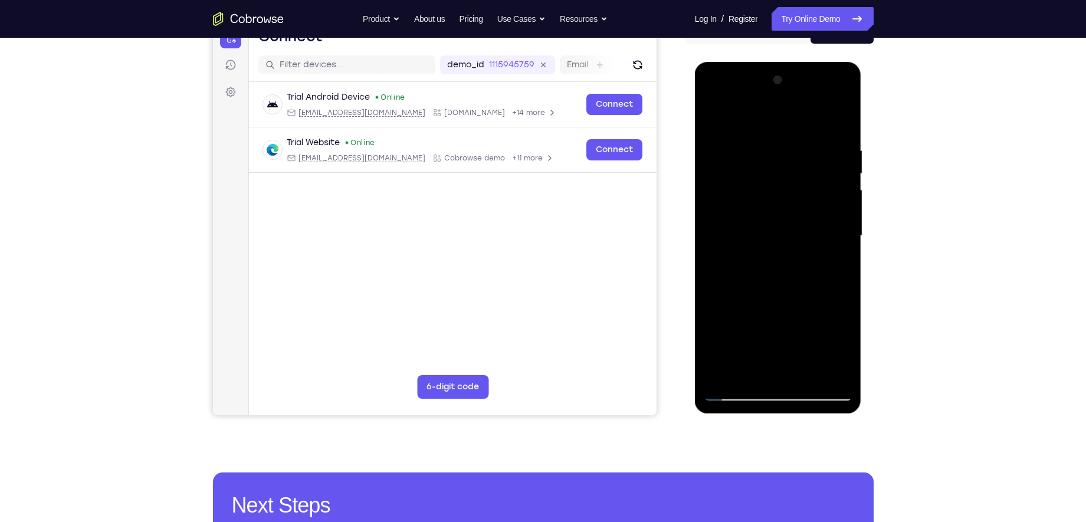
scroll to position [101, 0]
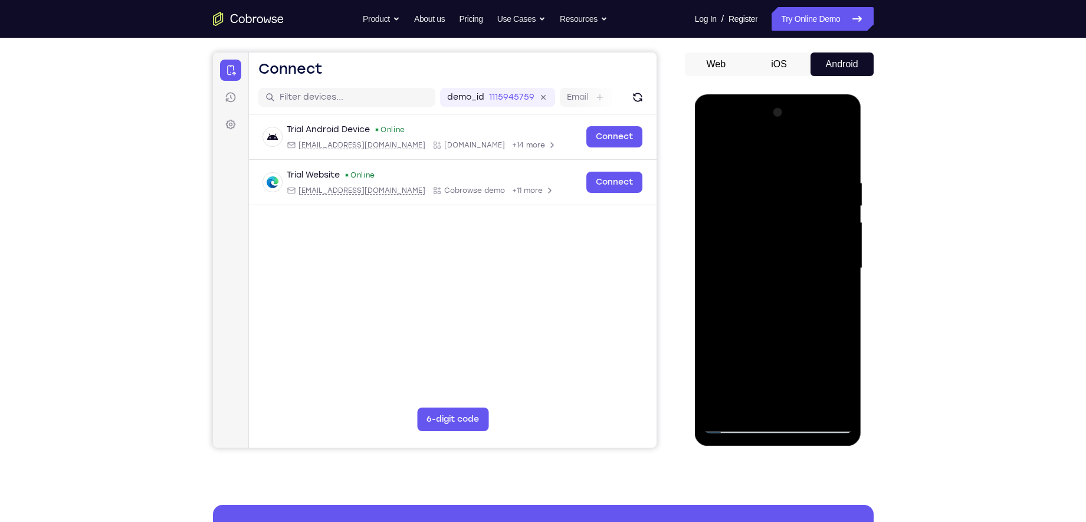
click at [773, 63] on button "iOS" at bounding box center [778, 64] width 63 height 24
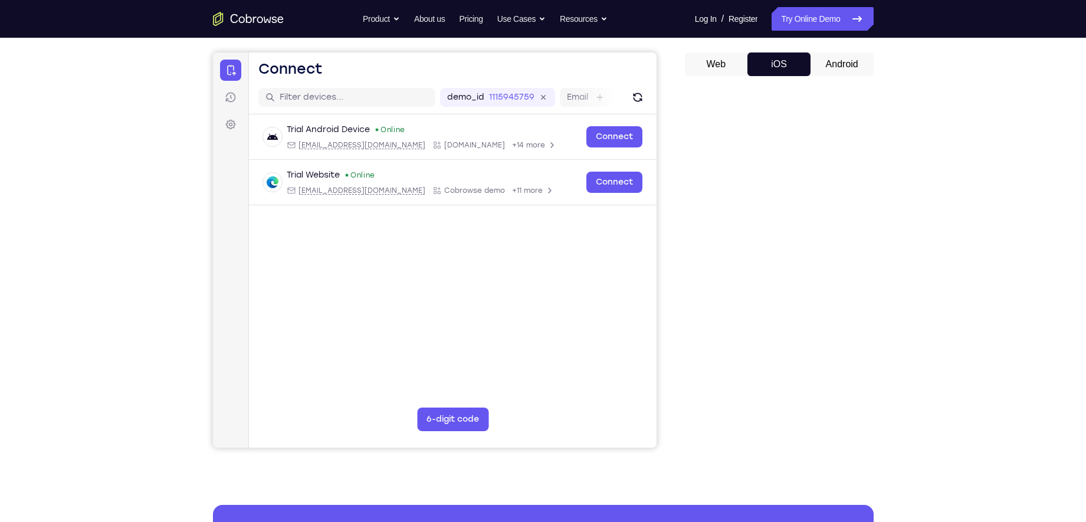
click at [860, 60] on button "Android" at bounding box center [841, 64] width 63 height 24
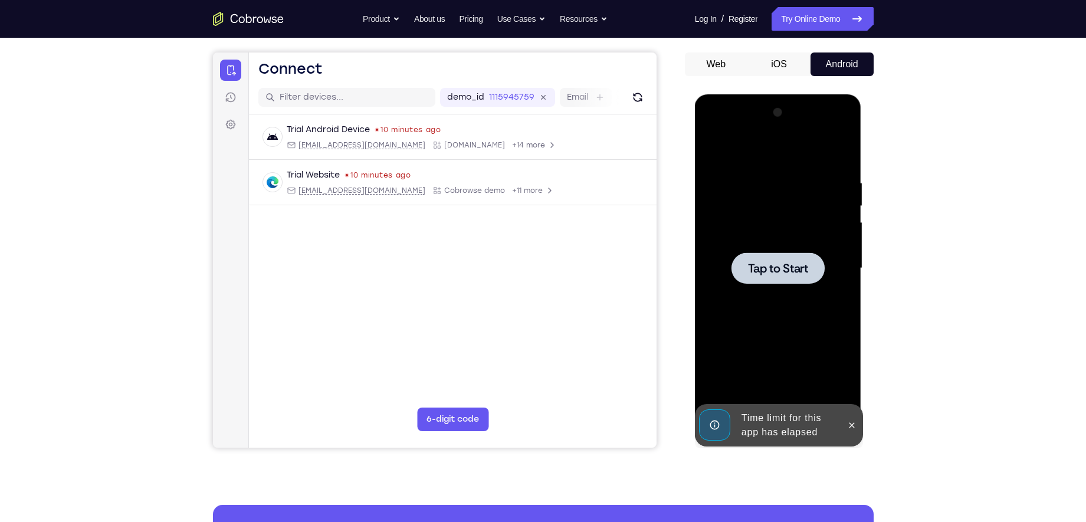
scroll to position [0, 0]
click at [791, 267] on span "Tap to Start" at bounding box center [778, 268] width 60 height 12
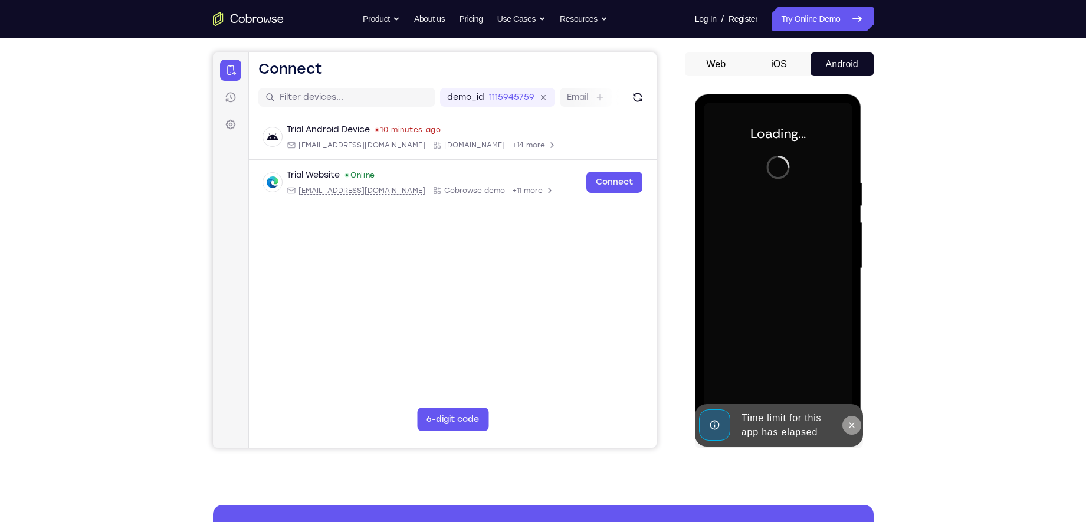
click at [852, 417] on icon at bounding box center [851, 424] width 9 height 9
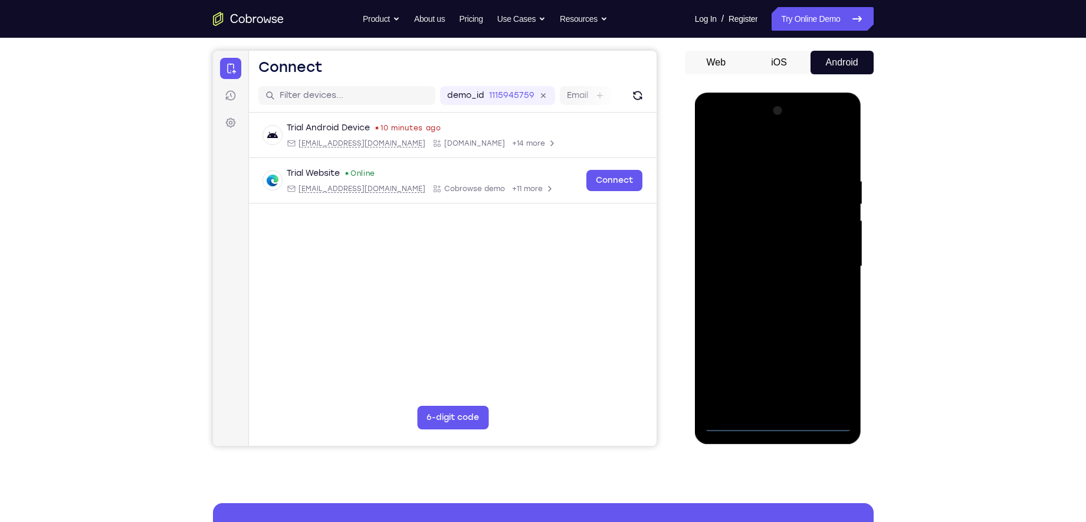
scroll to position [102, 0]
click at [778, 417] on div at bounding box center [778, 267] width 149 height 330
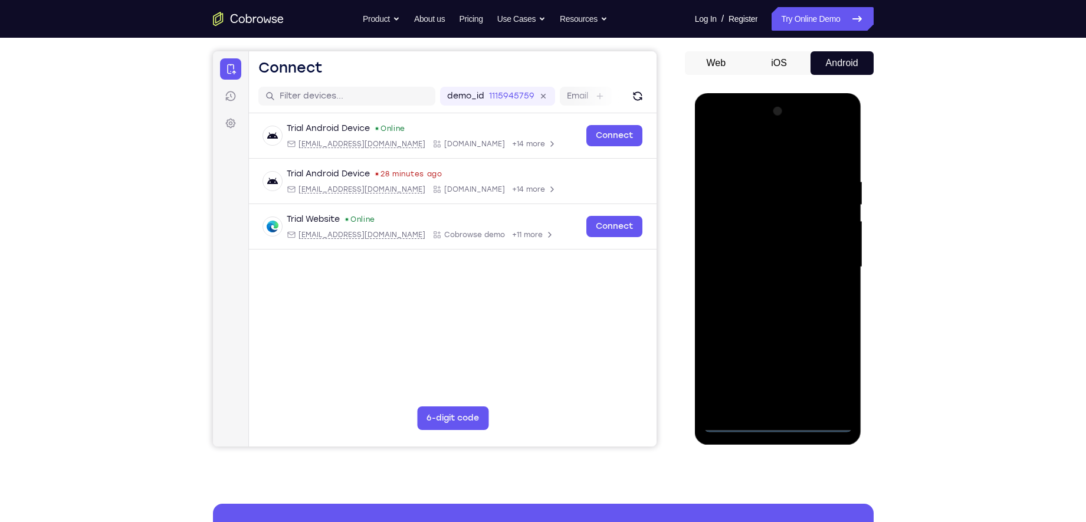
click at [833, 371] on div at bounding box center [778, 267] width 149 height 330
click at [757, 151] on div at bounding box center [778, 267] width 149 height 330
click at [828, 262] on div at bounding box center [778, 267] width 149 height 330
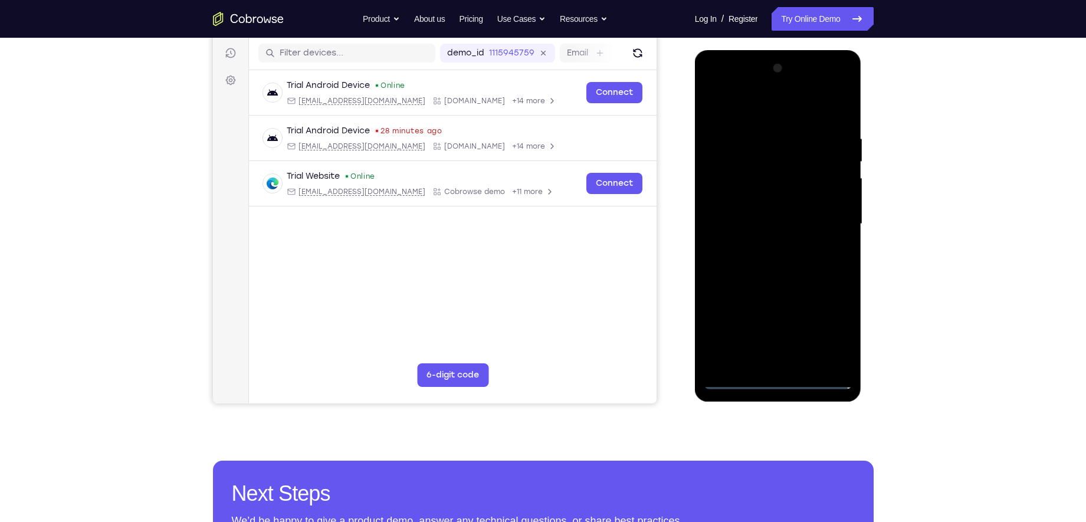
click at [767, 247] on div at bounding box center [778, 224] width 149 height 330
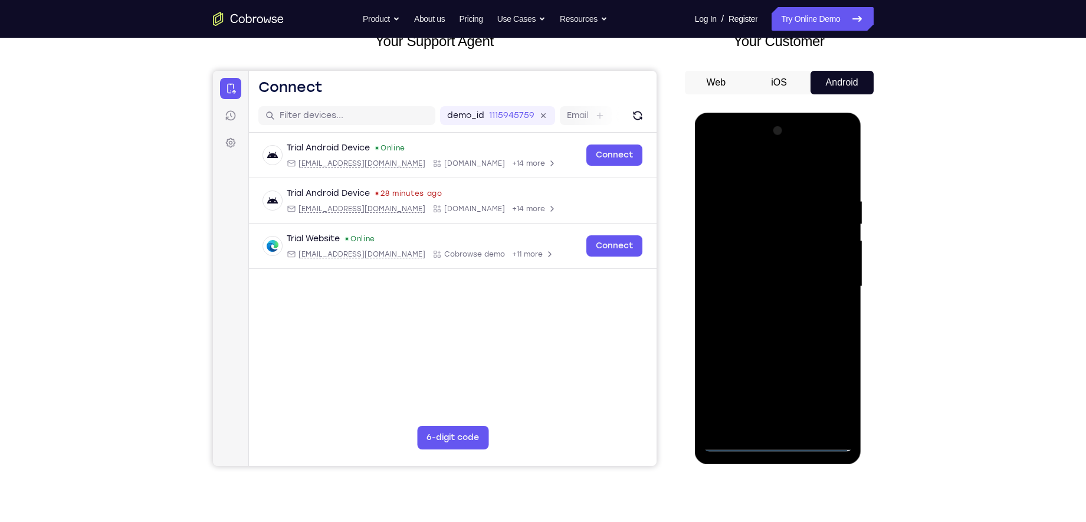
scroll to position [75, 0]
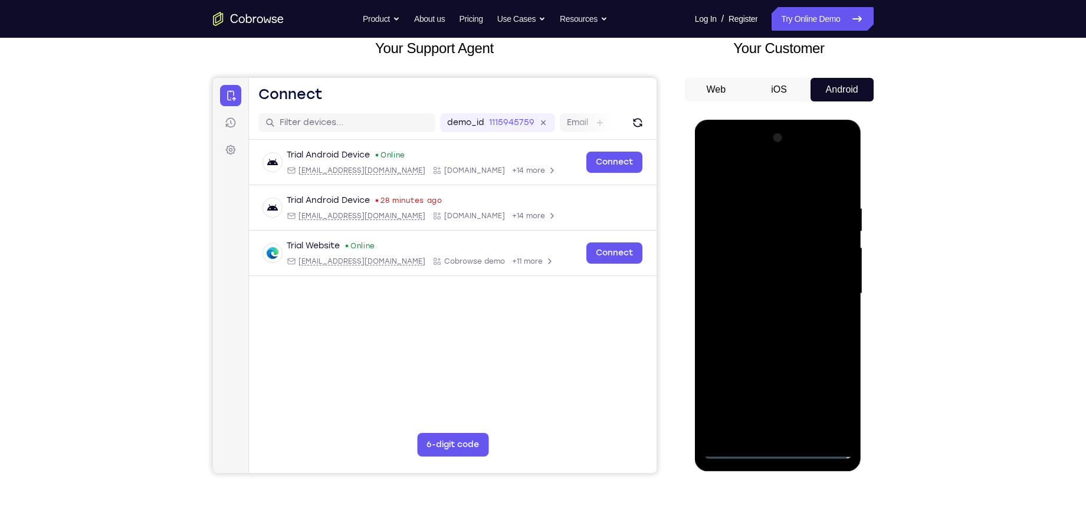
click at [750, 287] on div at bounding box center [778, 294] width 149 height 330
click at [750, 269] on div at bounding box center [778, 294] width 149 height 330
click at [760, 297] on div at bounding box center [778, 294] width 149 height 330
click at [782, 332] on div at bounding box center [778, 294] width 149 height 330
click at [784, 330] on div at bounding box center [778, 294] width 149 height 330
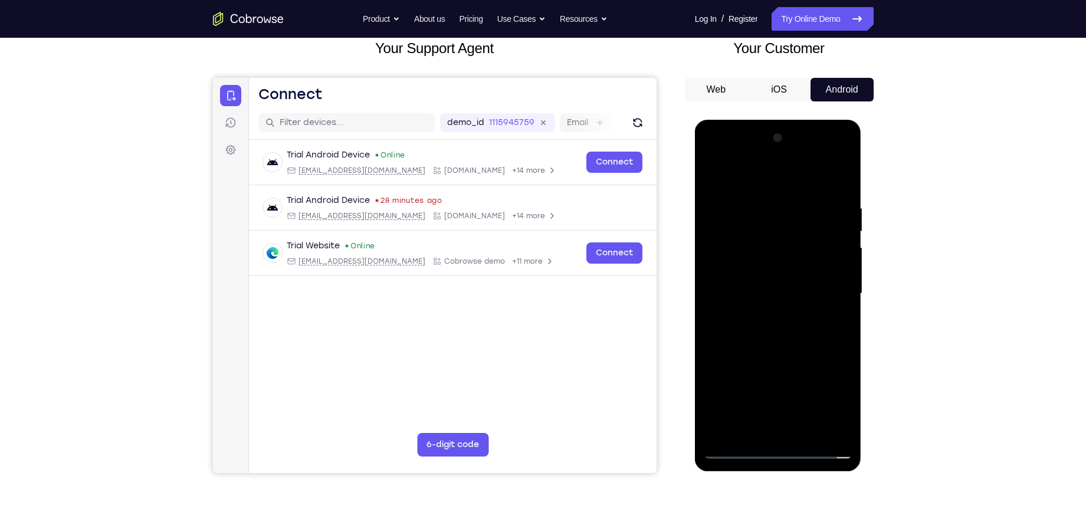
click at [777, 331] on div at bounding box center [778, 294] width 149 height 330
drag, startPoint x: 721, startPoint y: 183, endPoint x: 889, endPoint y: 199, distance: 168.8
click at [862, 199] on html "Online web based iOS Simulators and Android Emulators. Run iPhone, iPad, Mobile…" at bounding box center [779, 297] width 168 height 354
click at [810, 330] on div at bounding box center [778, 294] width 149 height 330
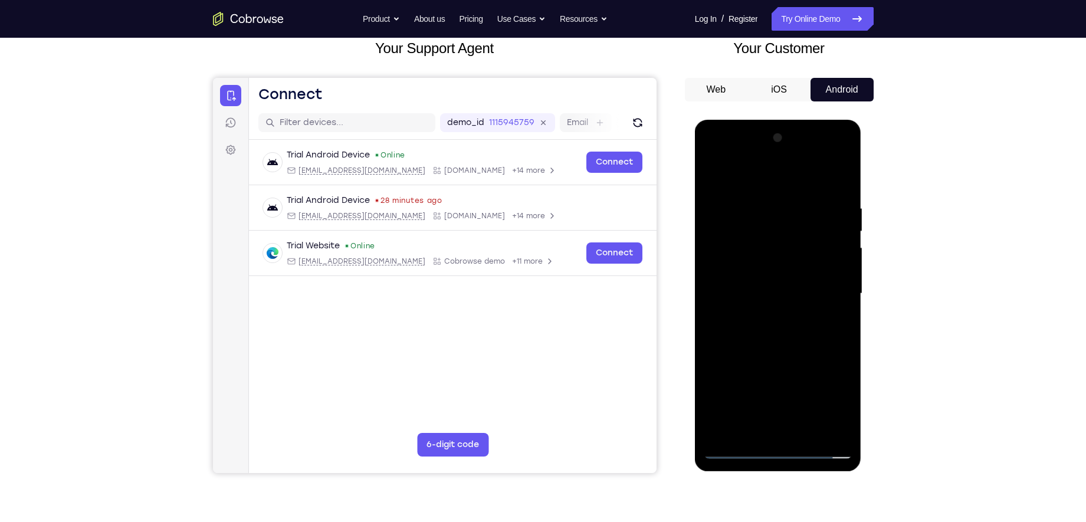
click at [787, 345] on div at bounding box center [778, 294] width 149 height 330
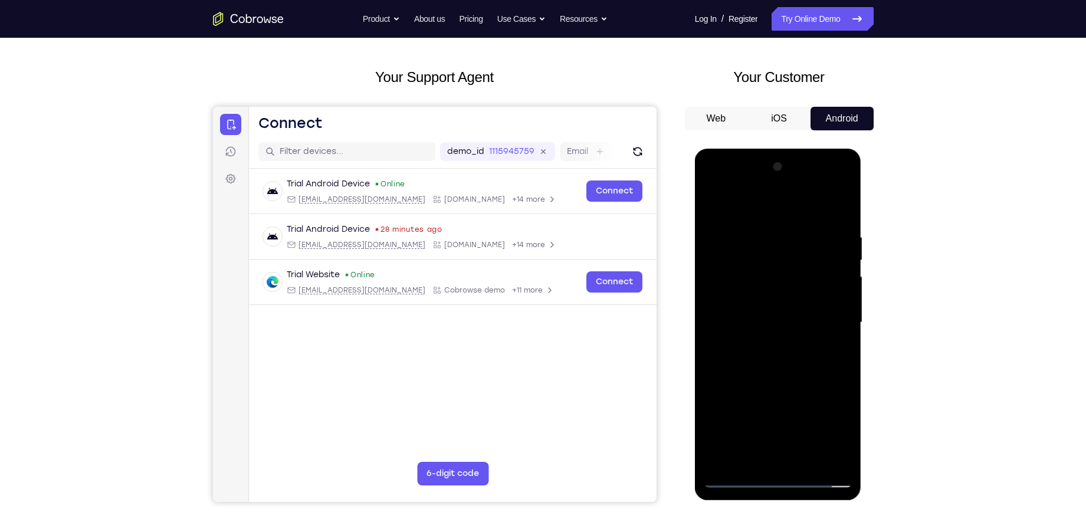
scroll to position [48, 0]
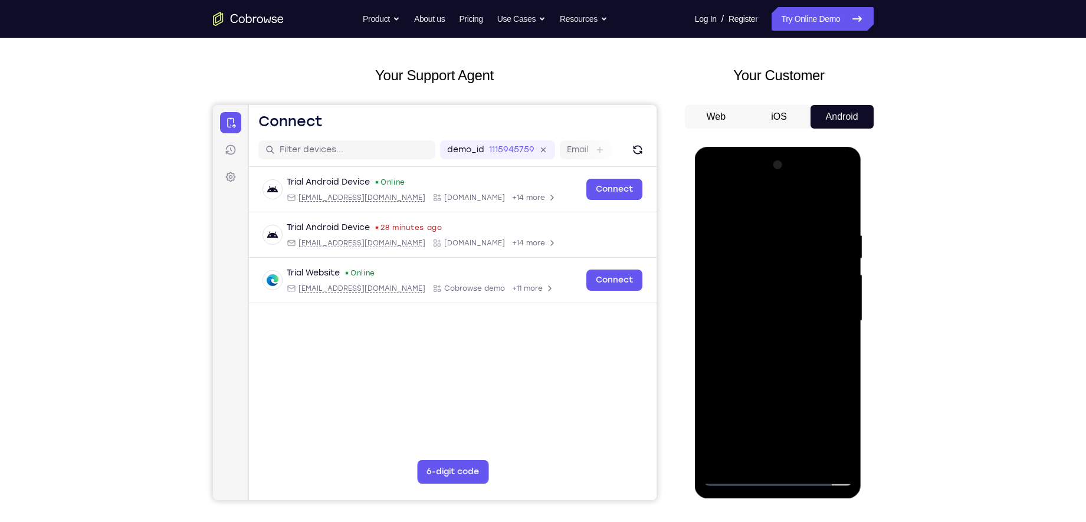
click at [759, 224] on div at bounding box center [778, 321] width 149 height 330
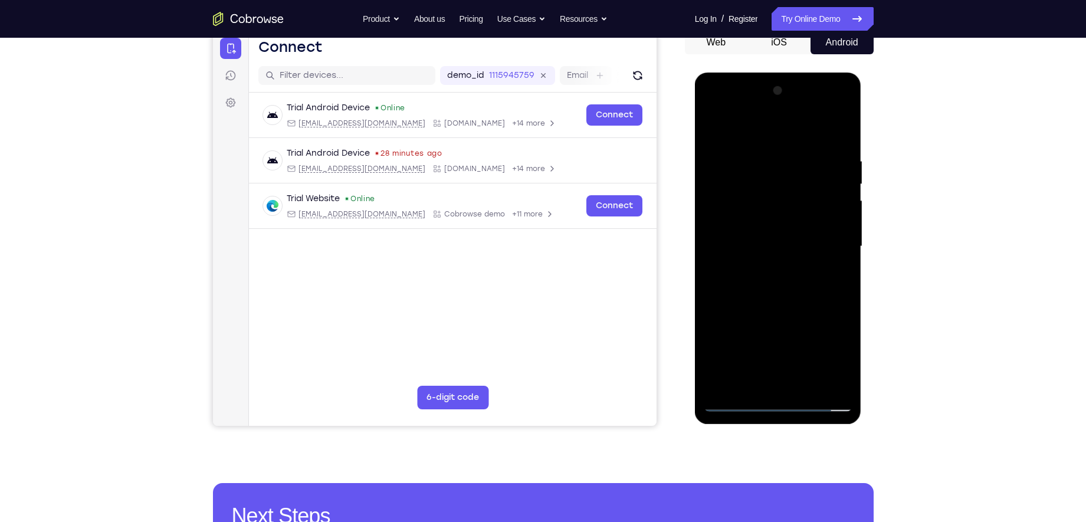
scroll to position [123, 0]
click at [823, 379] on div at bounding box center [778, 246] width 149 height 330
click at [836, 132] on div at bounding box center [778, 246] width 149 height 330
drag, startPoint x: 798, startPoint y: 300, endPoint x: 794, endPoint y: 227, distance: 72.6
click at [794, 227] on div at bounding box center [778, 246] width 149 height 330
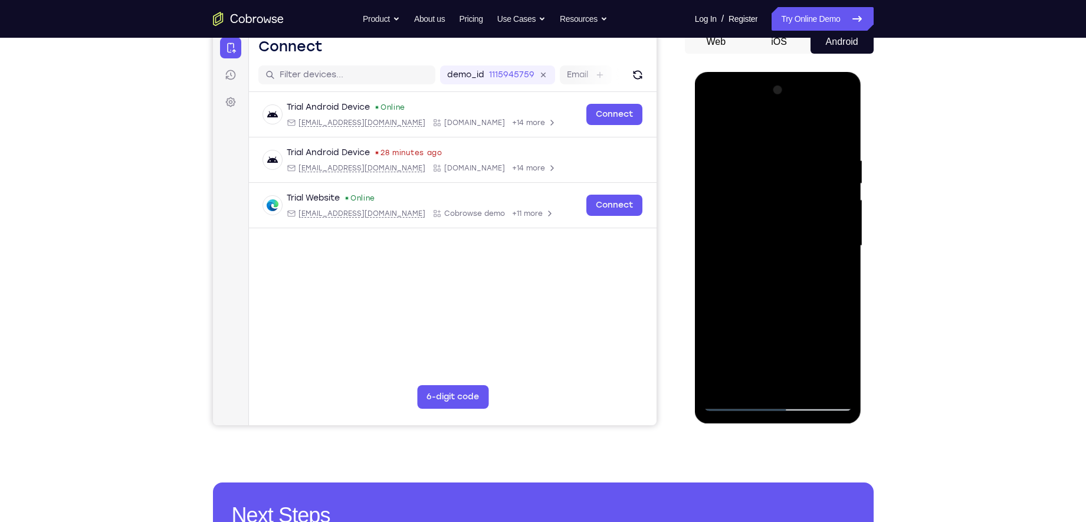
drag, startPoint x: 829, startPoint y: 287, endPoint x: 810, endPoint y: 142, distance: 145.8
click at [810, 142] on div at bounding box center [778, 246] width 149 height 330
drag, startPoint x: 799, startPoint y: 277, endPoint x: 797, endPoint y: 102, distance: 175.2
click at [797, 102] on div at bounding box center [778, 246] width 149 height 330
drag, startPoint x: 793, startPoint y: 351, endPoint x: 794, endPoint y: 229, distance: 122.7
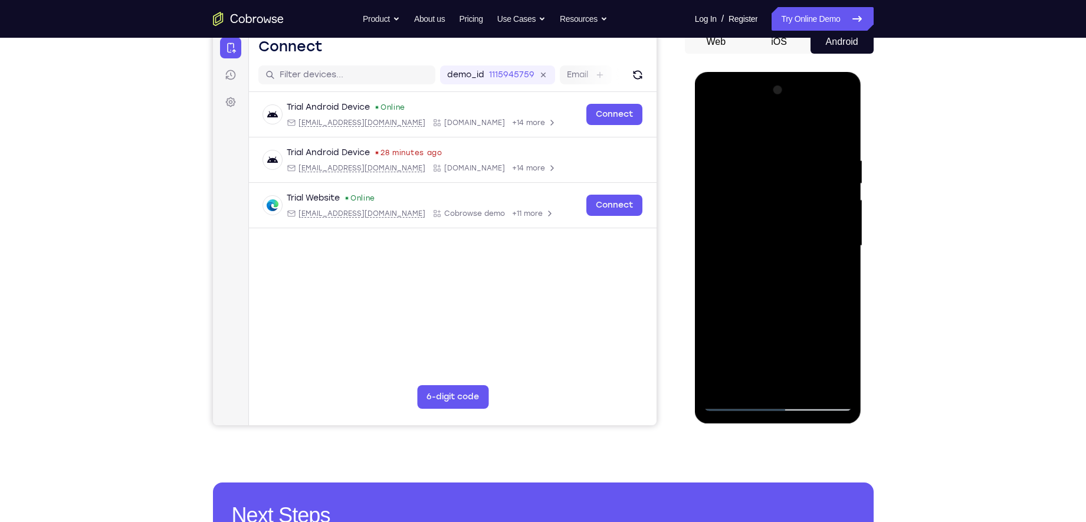
click at [794, 229] on div at bounding box center [778, 246] width 149 height 330
drag, startPoint x: 780, startPoint y: 303, endPoint x: 788, endPoint y: 158, distance: 145.3
click at [788, 158] on div at bounding box center [778, 246] width 149 height 330
drag, startPoint x: 767, startPoint y: 308, endPoint x: 788, endPoint y: 84, distance: 225.0
click at [788, 84] on div at bounding box center [778, 246] width 149 height 330
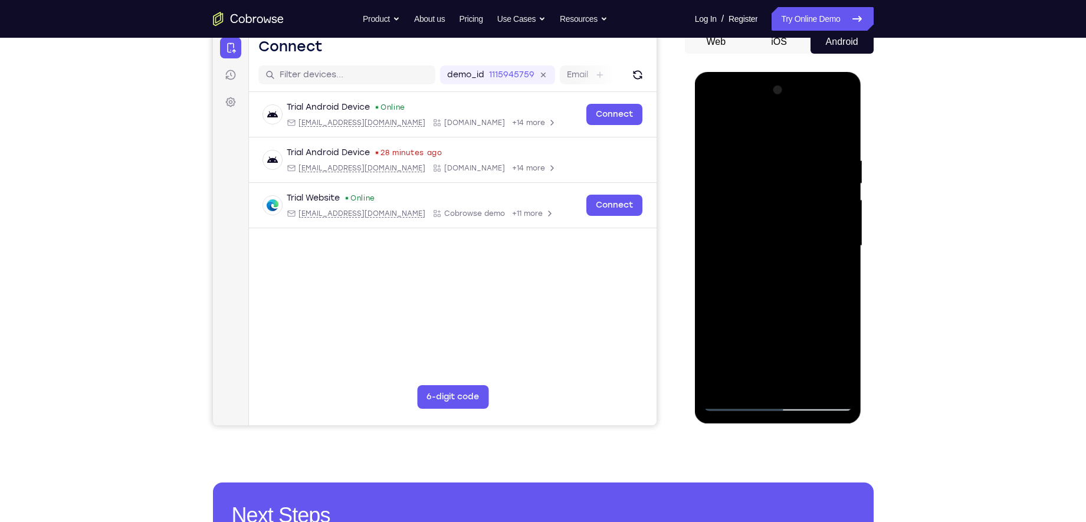
drag, startPoint x: 768, startPoint y: 253, endPoint x: 767, endPoint y: 189, distance: 63.7
click at [767, 189] on div at bounding box center [778, 246] width 149 height 330
click at [846, 273] on div at bounding box center [778, 246] width 149 height 330
click at [847, 271] on div at bounding box center [778, 246] width 149 height 330
drag, startPoint x: 757, startPoint y: 322, endPoint x: 773, endPoint y: 172, distance: 151.2
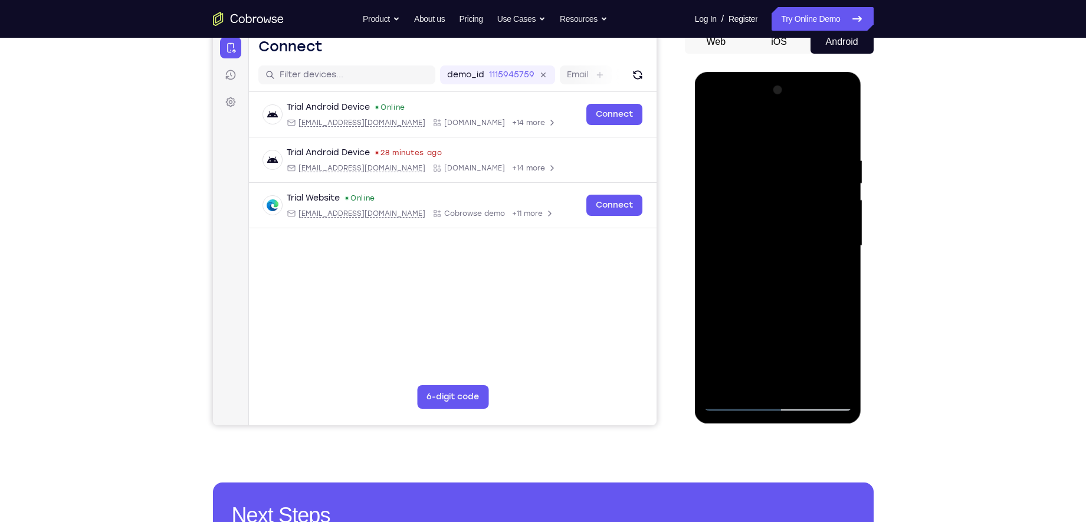
click at [773, 172] on div at bounding box center [778, 246] width 149 height 330
drag, startPoint x: 794, startPoint y: 308, endPoint x: 793, endPoint y: 190, distance: 117.9
click at [793, 190] on div at bounding box center [778, 246] width 149 height 330
drag, startPoint x: 767, startPoint y: 308, endPoint x: 761, endPoint y: 180, distance: 128.1
click at [760, 189] on div at bounding box center [778, 246] width 149 height 330
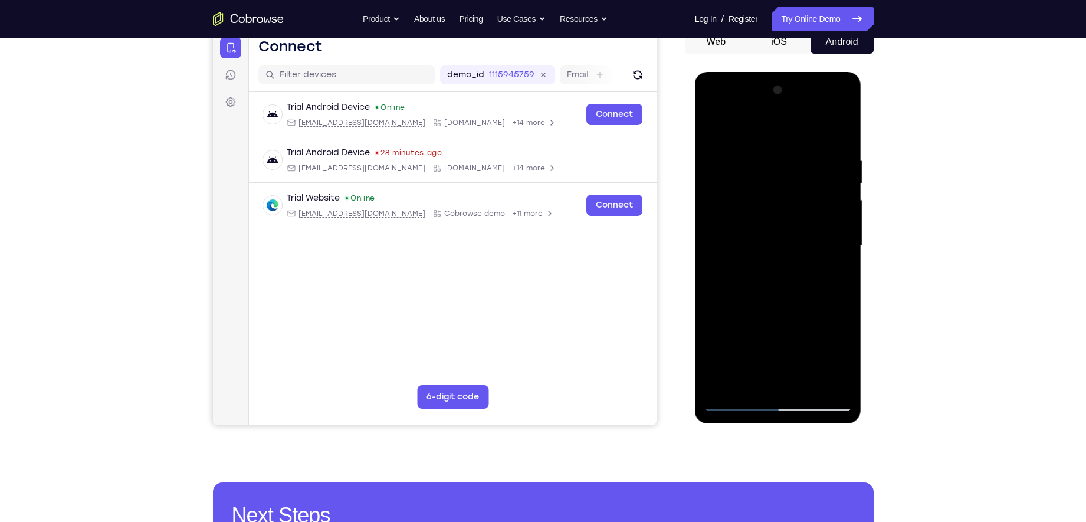
drag, startPoint x: 765, startPoint y: 282, endPoint x: 769, endPoint y: 155, distance: 126.8
click at [769, 155] on div at bounding box center [778, 246] width 149 height 330
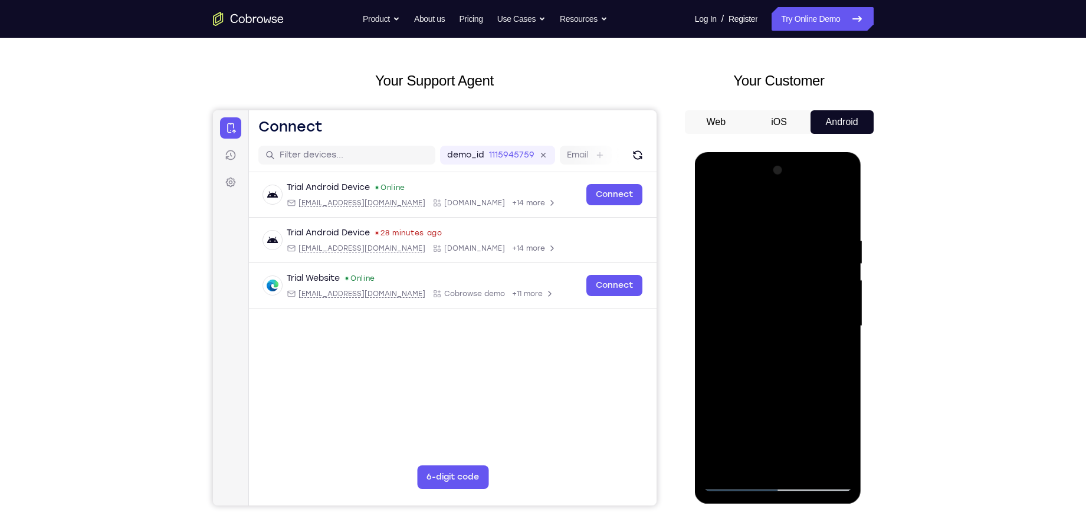
scroll to position [34, 0]
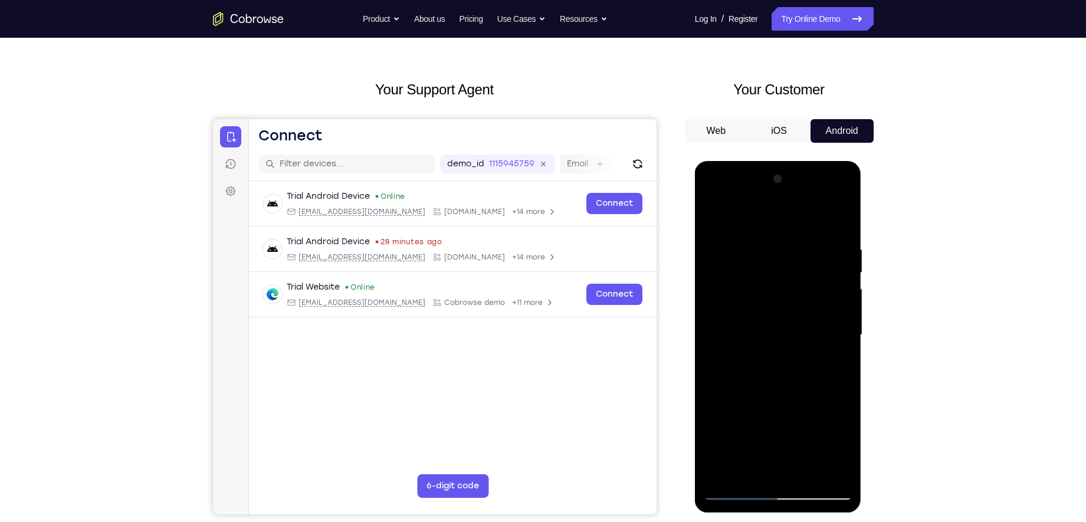
click at [762, 195] on div at bounding box center [778, 335] width 149 height 330
drag, startPoint x: 733, startPoint y: 222, endPoint x: 725, endPoint y: 238, distance: 17.4
click at [725, 238] on div at bounding box center [778, 335] width 149 height 330
click at [724, 288] on div at bounding box center [778, 335] width 149 height 330
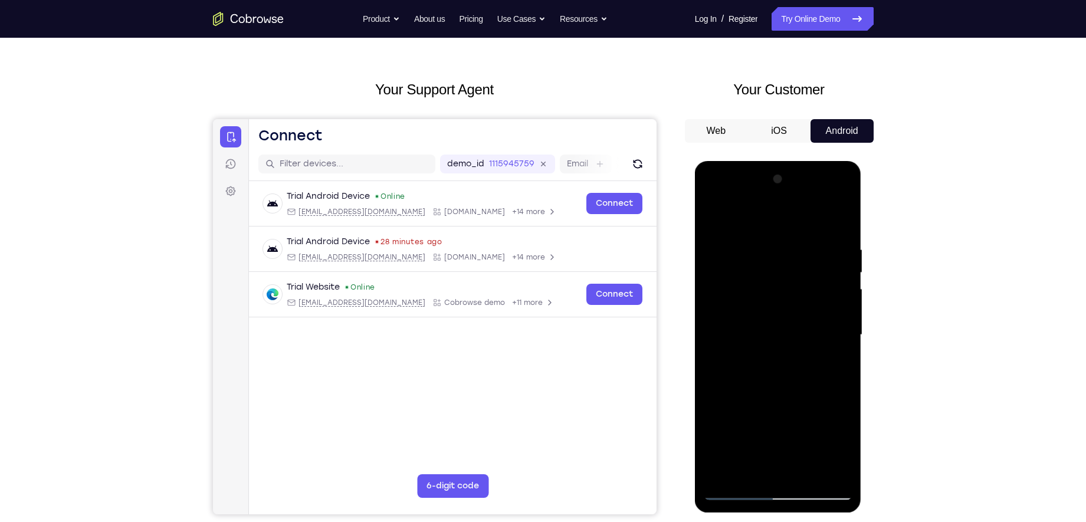
click at [750, 336] on div at bounding box center [778, 335] width 149 height 330
click at [750, 328] on div at bounding box center [778, 335] width 149 height 330
click at [758, 349] on div at bounding box center [778, 335] width 149 height 330
drag, startPoint x: 743, startPoint y: 219, endPoint x: 892, endPoint y: 248, distance: 151.4
click at [862, 248] on html "Online web based iOS Simulators and Android Emulators. Run iPhone, iPad, Mobile…" at bounding box center [779, 338] width 168 height 354
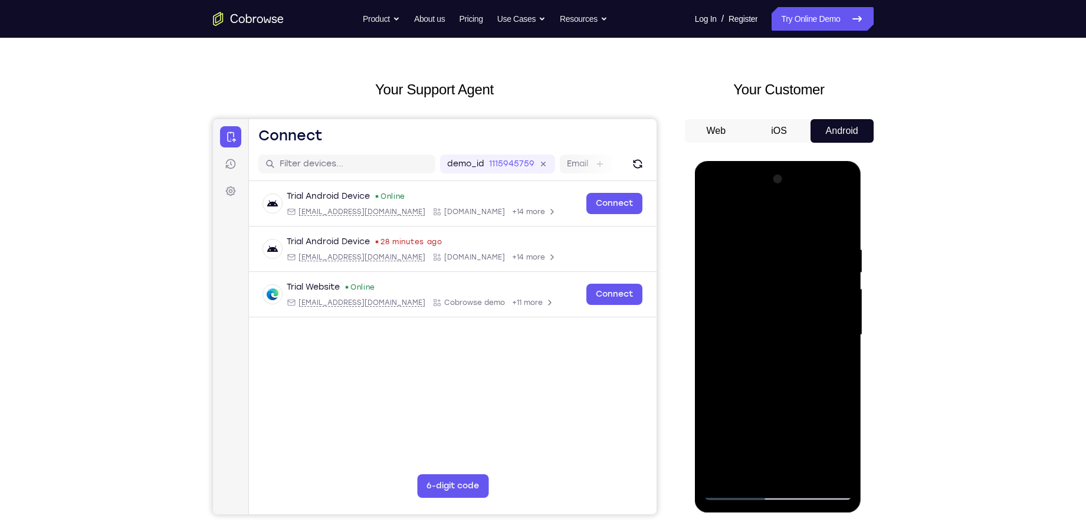
scroll to position [101, 0]
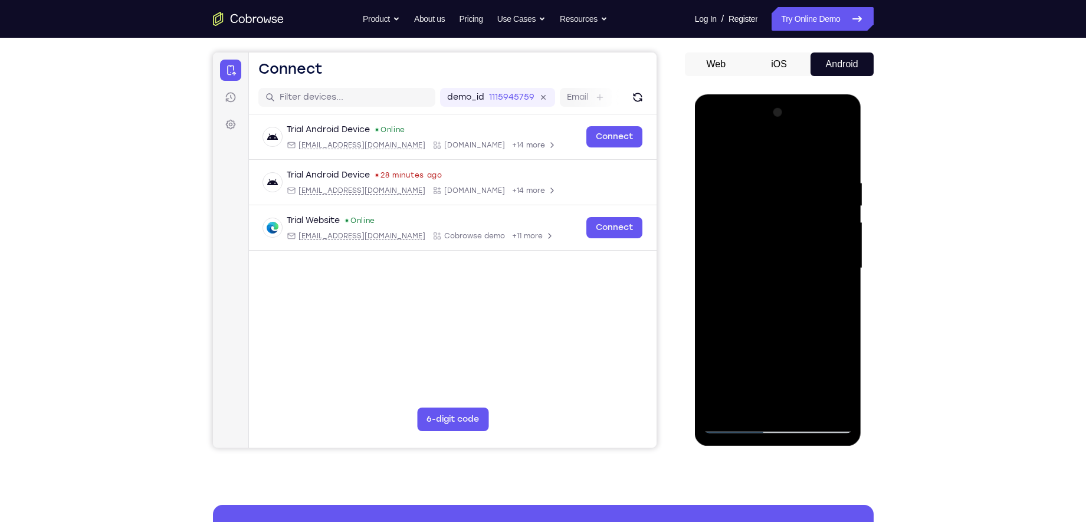
drag, startPoint x: 738, startPoint y: 377, endPoint x: 754, endPoint y: 308, distance: 70.8
click at [754, 308] on div at bounding box center [778, 268] width 149 height 330
click at [774, 402] on div at bounding box center [778, 268] width 149 height 330
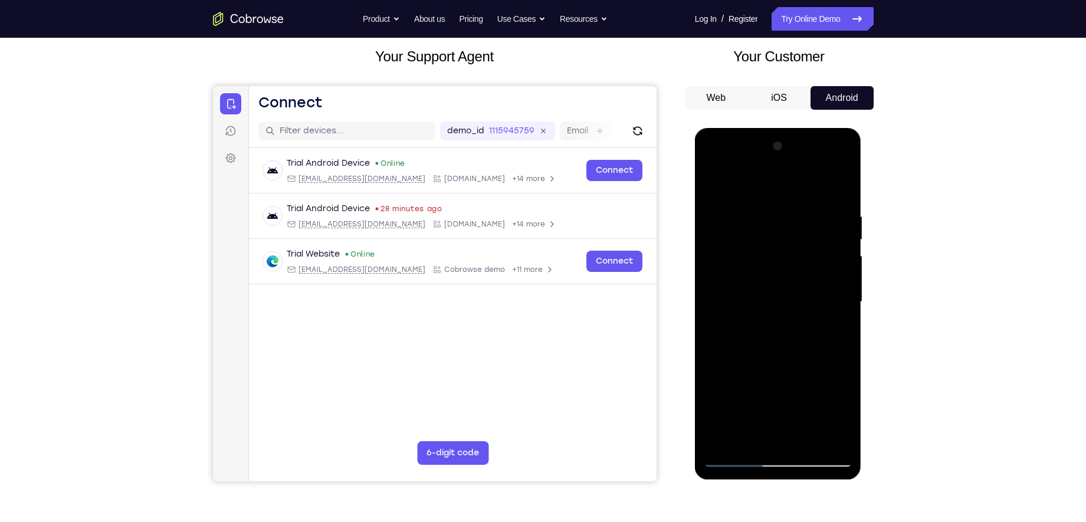
scroll to position [65, 0]
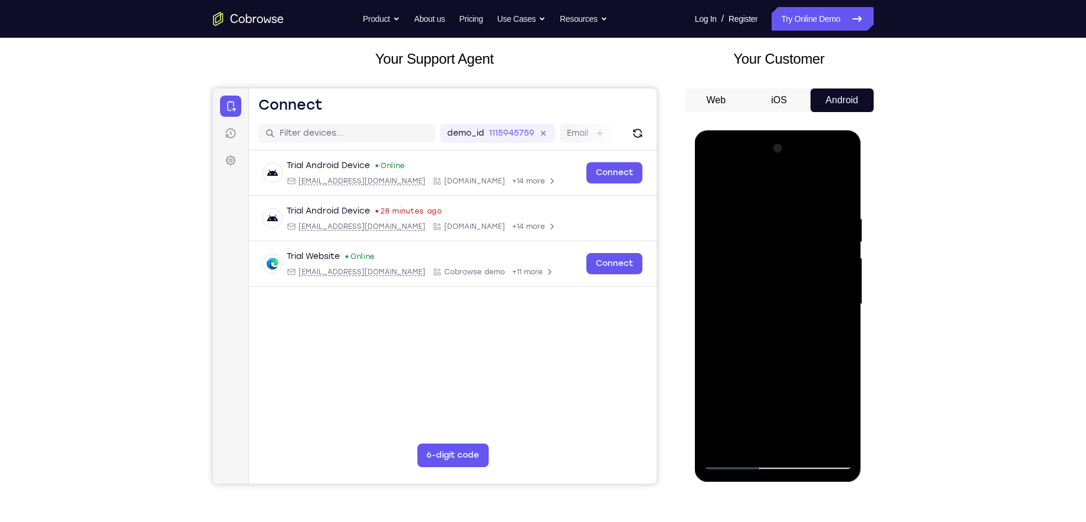
click at [739, 201] on div at bounding box center [778, 304] width 149 height 330
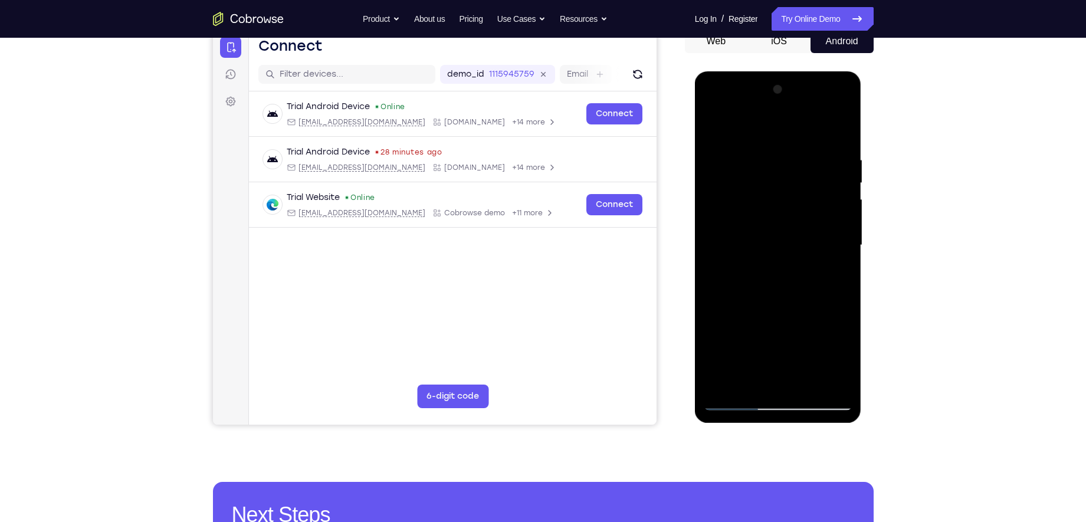
click at [738, 405] on div at bounding box center [778, 245] width 149 height 330
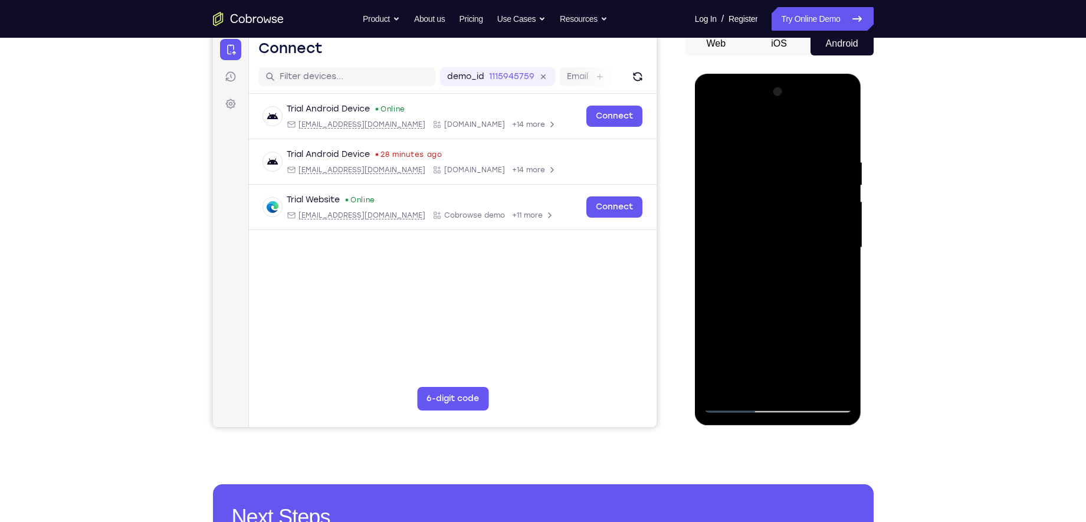
drag, startPoint x: 773, startPoint y: 279, endPoint x: 767, endPoint y: 209, distance: 70.5
click at [767, 209] on div at bounding box center [778, 248] width 149 height 330
click at [750, 282] on div at bounding box center [778, 248] width 149 height 330
drag, startPoint x: 785, startPoint y: 219, endPoint x: 773, endPoint y: 295, distance: 77.1
click at [773, 295] on div at bounding box center [778, 248] width 149 height 330
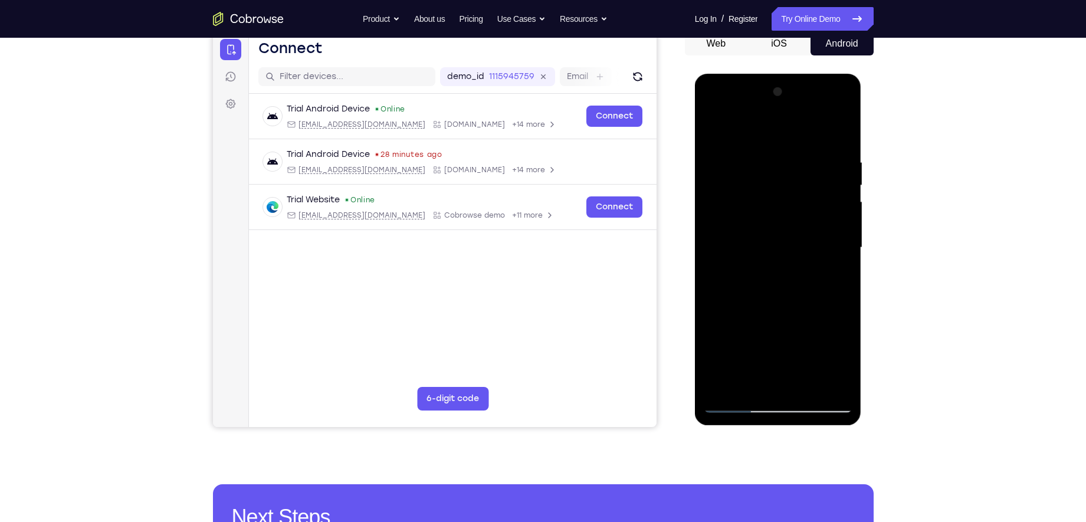
drag, startPoint x: 775, startPoint y: 153, endPoint x: 777, endPoint y: 284, distance: 130.3
click at [777, 284] on div at bounding box center [778, 248] width 149 height 330
drag, startPoint x: 763, startPoint y: 280, endPoint x: 770, endPoint y: 130, distance: 149.4
click at [770, 130] on div at bounding box center [778, 248] width 149 height 330
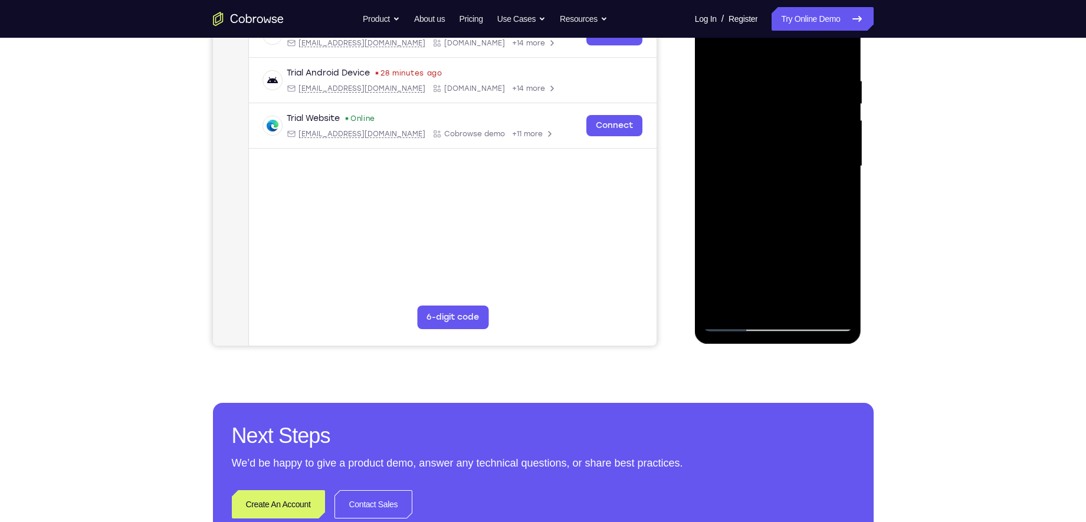
scroll to position [203, 0]
click at [736, 324] on div at bounding box center [778, 166] width 149 height 330
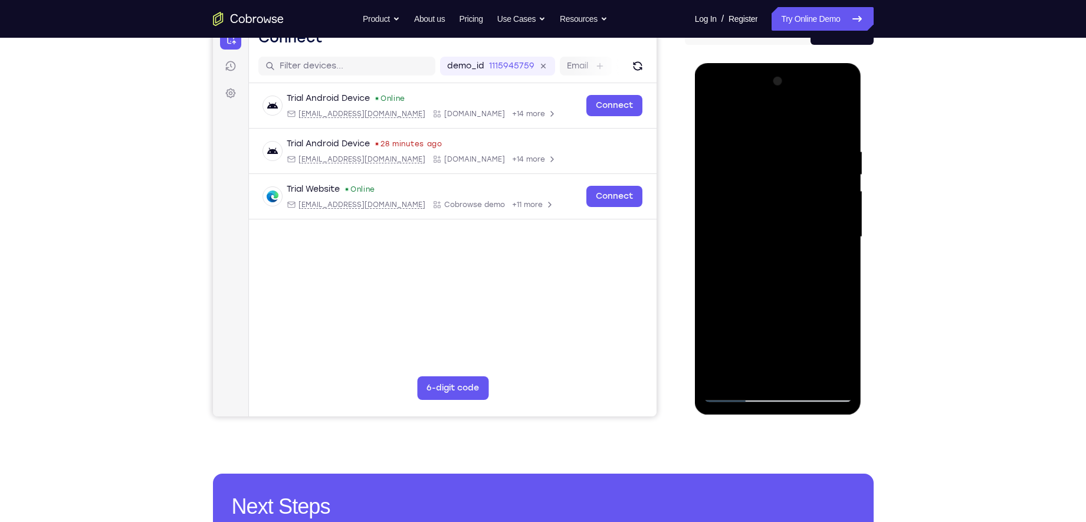
scroll to position [133, 0]
drag, startPoint x: 749, startPoint y: 285, endPoint x: 722, endPoint y: 389, distance: 106.6
click at [722, 389] on div at bounding box center [778, 236] width 149 height 330
click at [774, 205] on div at bounding box center [778, 236] width 149 height 330
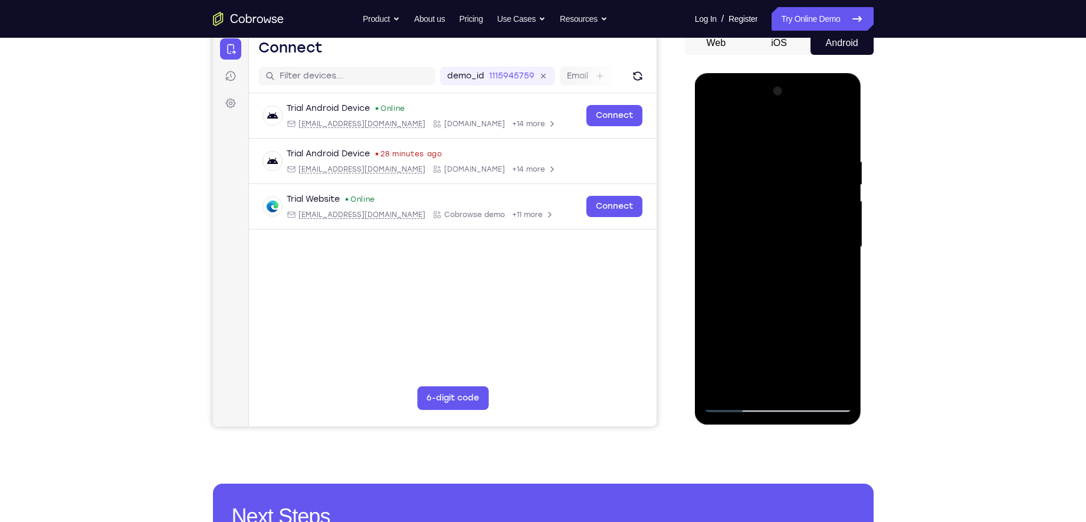
scroll to position [119, 0]
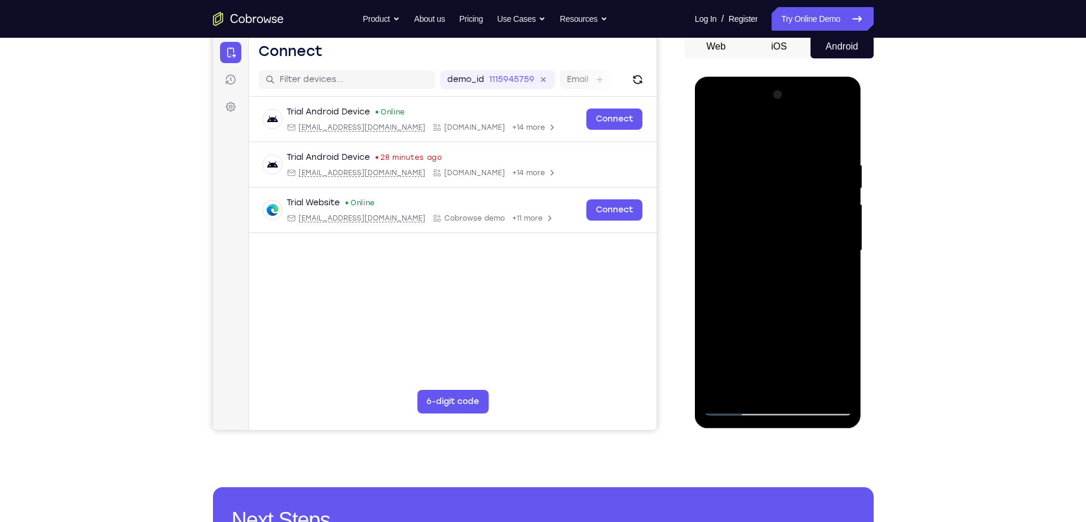
click at [714, 261] on div at bounding box center [778, 251] width 149 height 330
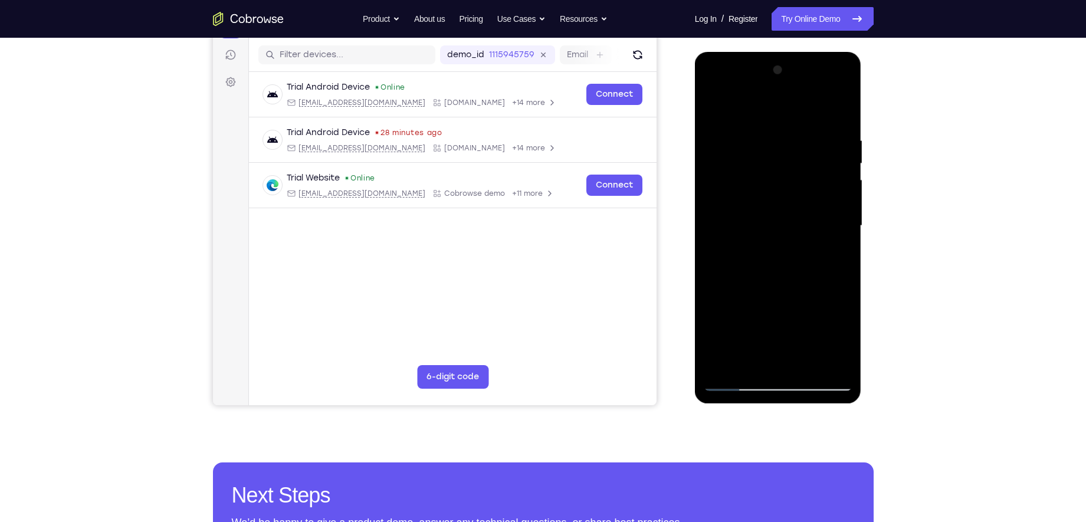
click at [712, 114] on div at bounding box center [778, 226] width 149 height 330
drag, startPoint x: 766, startPoint y: 311, endPoint x: 765, endPoint y: 180, distance: 130.9
click at [765, 180] on div at bounding box center [778, 226] width 149 height 330
drag, startPoint x: 757, startPoint y: 208, endPoint x: 767, endPoint y: 122, distance: 86.0
click at [767, 122] on div at bounding box center [778, 226] width 149 height 330
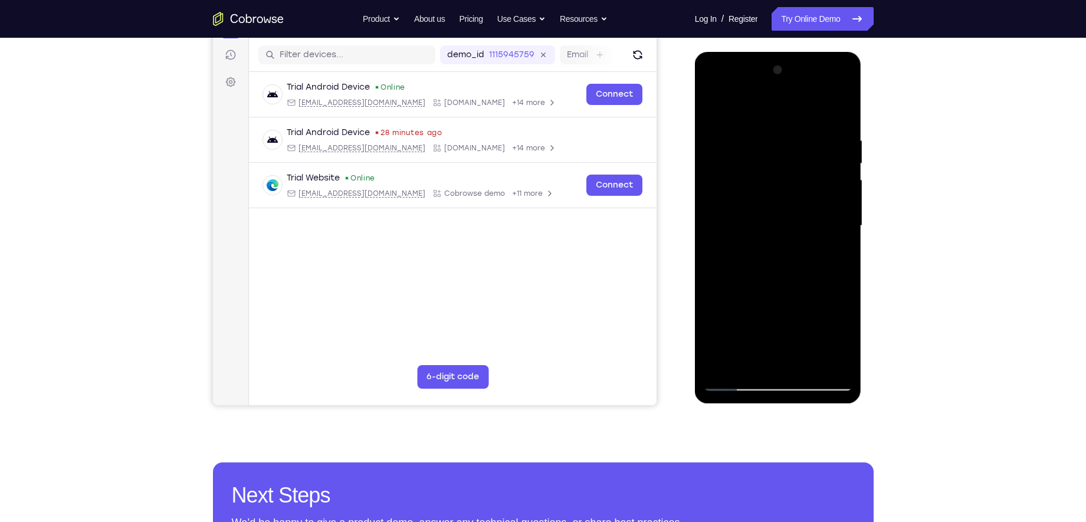
drag, startPoint x: 755, startPoint y: 291, endPoint x: 747, endPoint y: 156, distance: 134.7
click at [747, 156] on div at bounding box center [778, 226] width 149 height 330
drag, startPoint x: 779, startPoint y: 284, endPoint x: 768, endPoint y: 186, distance: 98.5
click at [768, 186] on div at bounding box center [778, 226] width 149 height 330
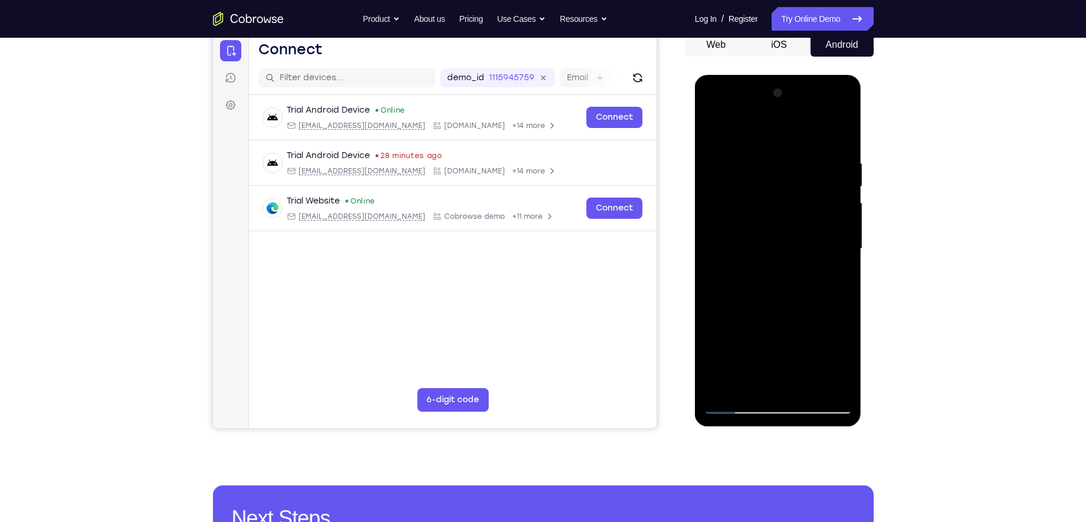
scroll to position [119, 0]
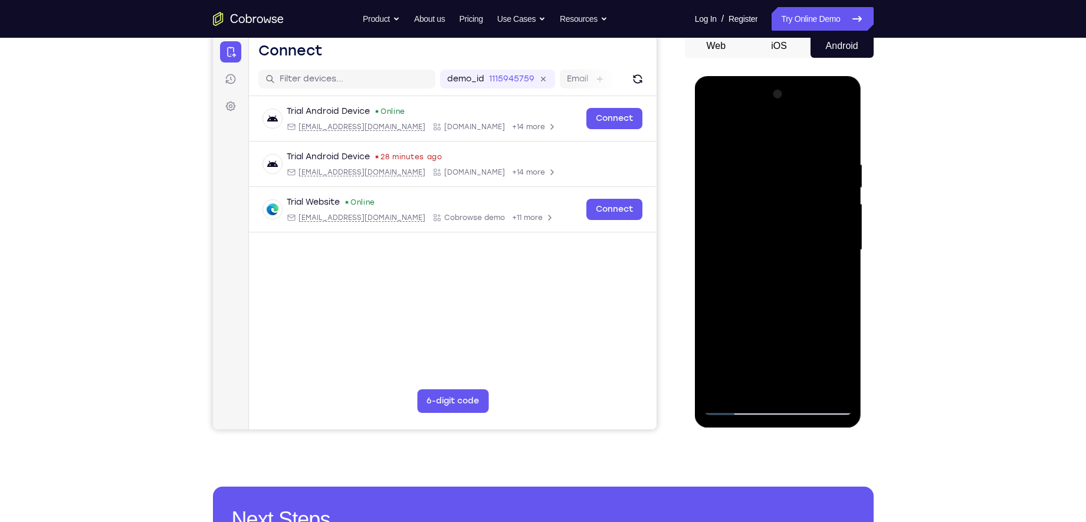
drag, startPoint x: 720, startPoint y: 193, endPoint x: 744, endPoint y: 193, distance: 24.2
click at [744, 193] on div at bounding box center [778, 250] width 149 height 330
drag, startPoint x: 747, startPoint y: 197, endPoint x: 834, endPoint y: 191, distance: 87.5
click at [834, 191] on div at bounding box center [778, 250] width 149 height 330
drag, startPoint x: 719, startPoint y: 205, endPoint x: 819, endPoint y: 199, distance: 99.9
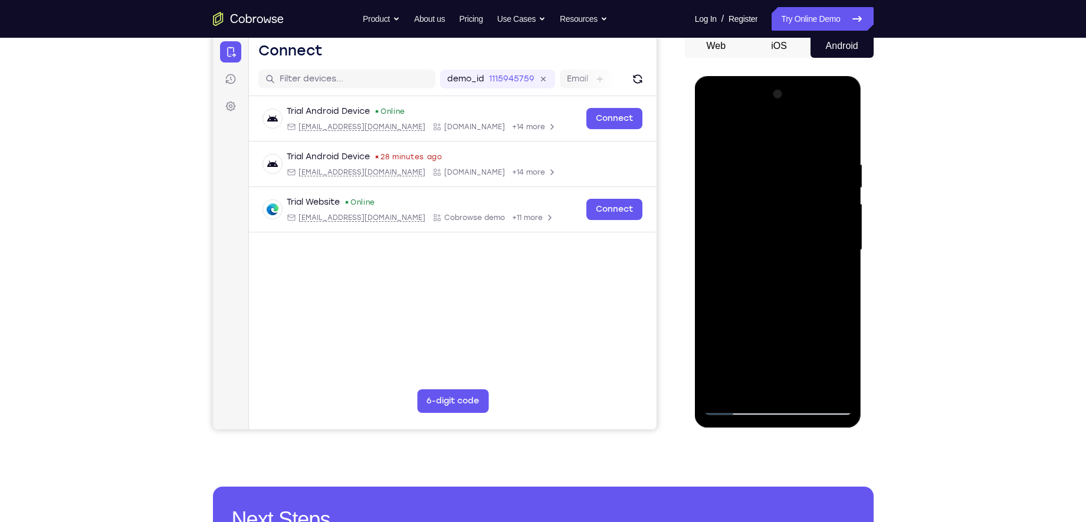
click at [819, 199] on div at bounding box center [778, 250] width 149 height 330
click at [736, 241] on div at bounding box center [778, 250] width 149 height 330
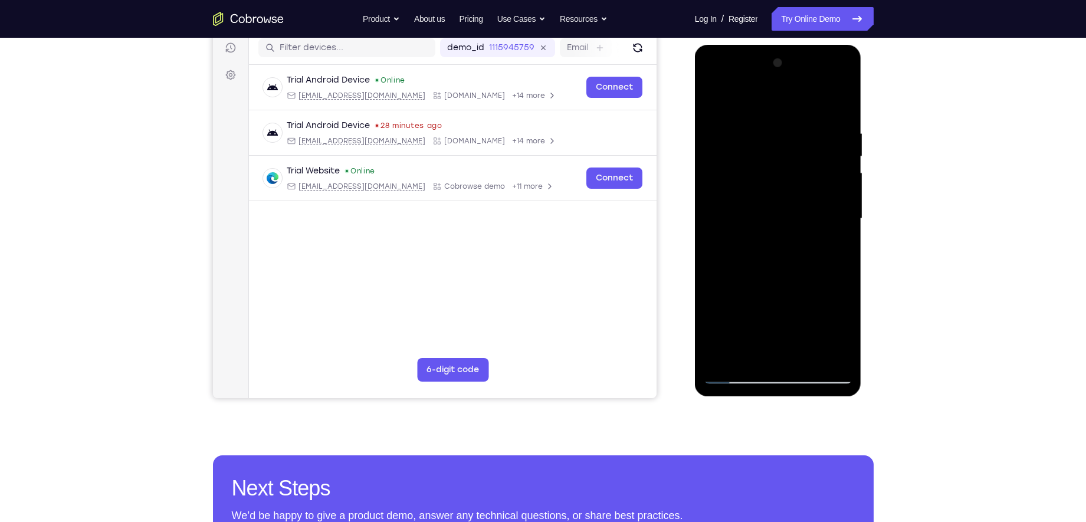
scroll to position [147, 0]
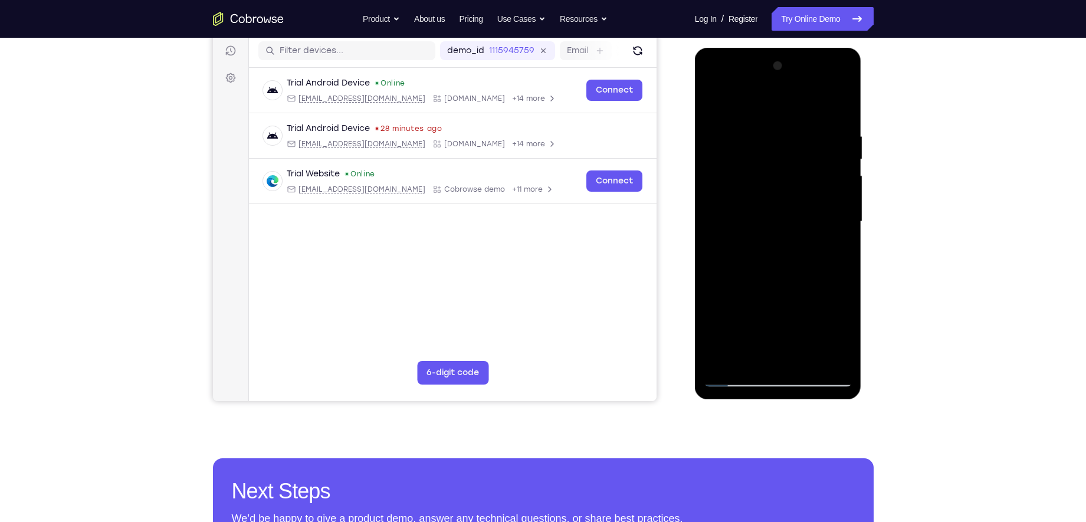
click at [826, 205] on div at bounding box center [778, 222] width 149 height 330
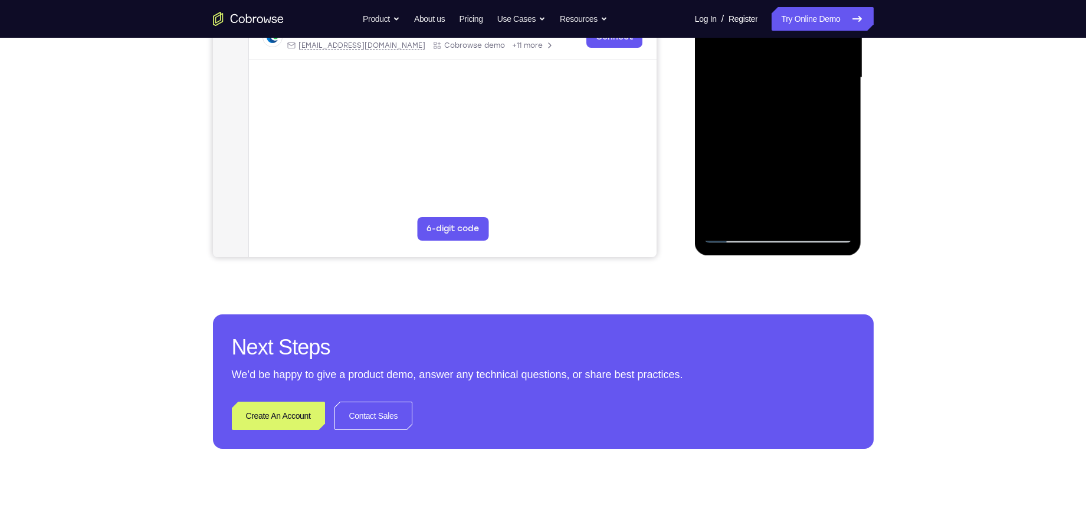
scroll to position [292, 0]
click at [736, 232] on div at bounding box center [778, 77] width 149 height 330
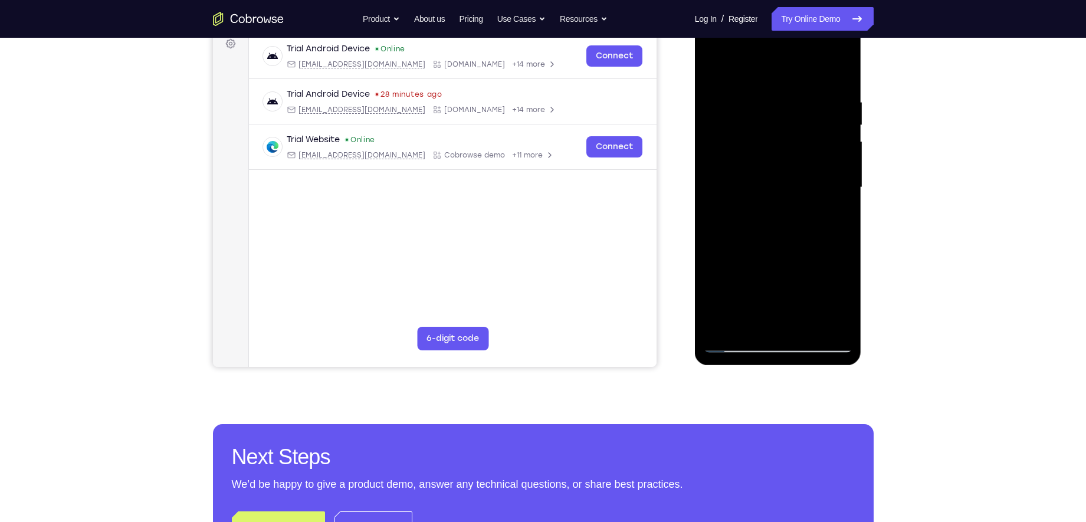
scroll to position [180, 0]
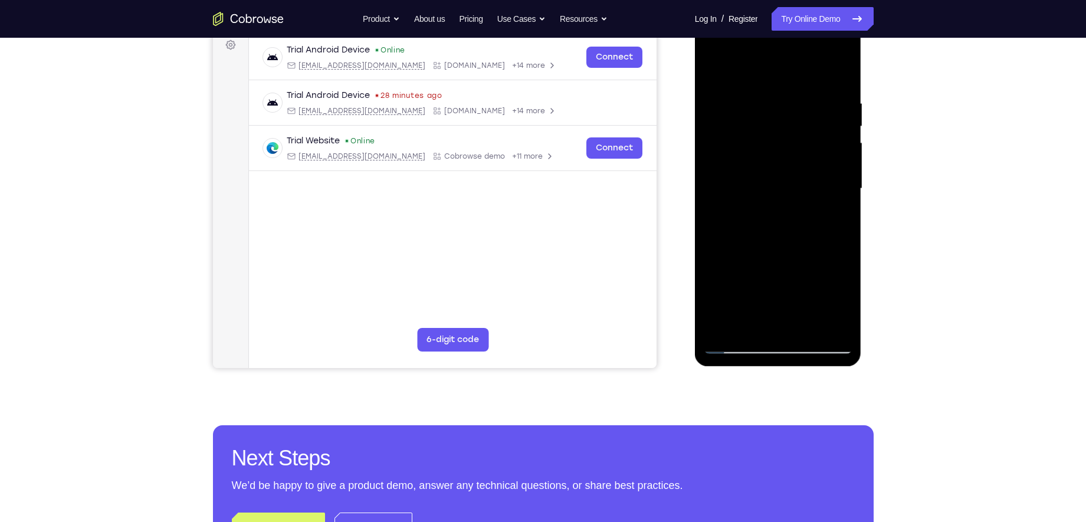
drag, startPoint x: 729, startPoint y: 137, endPoint x: 821, endPoint y: 142, distance: 92.7
click at [821, 142] on div at bounding box center [778, 189] width 149 height 330
drag, startPoint x: 753, startPoint y: 126, endPoint x: 748, endPoint y: 159, distance: 32.9
click at [748, 159] on div at bounding box center [778, 189] width 149 height 330
drag, startPoint x: 730, startPoint y: 167, endPoint x: 801, endPoint y: 164, distance: 71.4
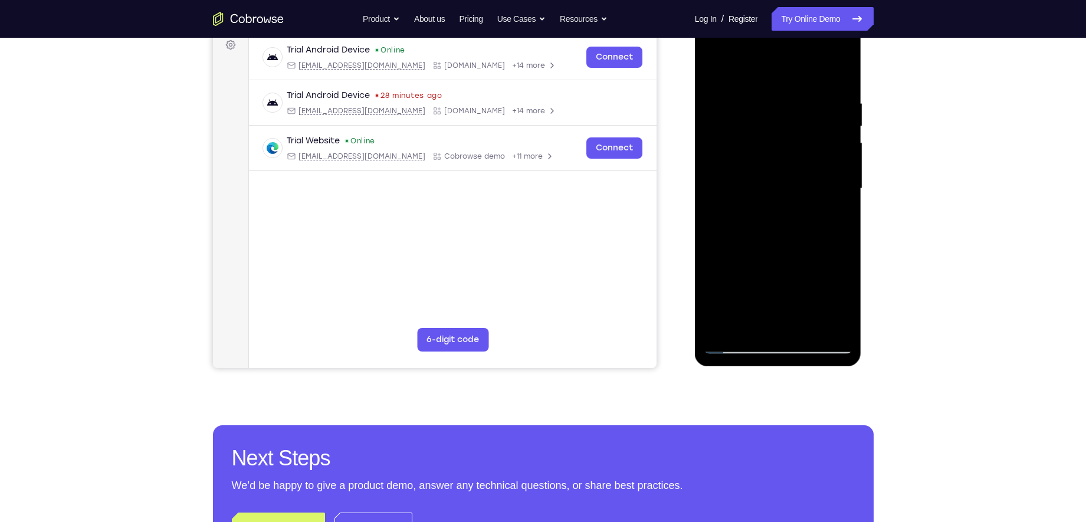
click at [801, 164] on div at bounding box center [778, 189] width 149 height 330
drag, startPoint x: 722, startPoint y: 155, endPoint x: 852, endPoint y: 175, distance: 132.0
click at [852, 175] on div at bounding box center [778, 190] width 167 height 351
drag, startPoint x: 767, startPoint y: 166, endPoint x: 865, endPoint y: 174, distance: 98.2
click at [862, 174] on html "Online web based iOS Simulators and Android Emulators. Run iPhone, iPad, Mobile…" at bounding box center [779, 192] width 168 height 354
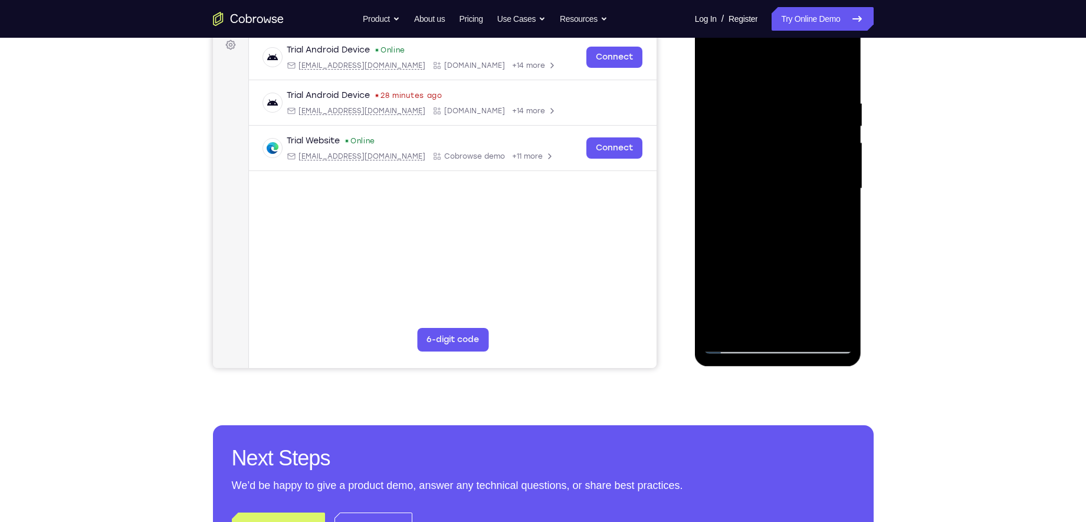
drag, startPoint x: 745, startPoint y: 170, endPoint x: 870, endPoint y: 193, distance: 127.7
click at [862, 193] on html "Online web based iOS Simulators and Android Emulators. Run iPhone, iPad, Mobile…" at bounding box center [779, 192] width 168 height 354
drag, startPoint x: 728, startPoint y: 165, endPoint x: 888, endPoint y: 195, distance: 161.9
click at [862, 195] on html "Online web based iOS Simulators and Android Emulators. Run iPhone, iPad, Mobile…" at bounding box center [779, 192] width 168 height 354
drag, startPoint x: 744, startPoint y: 163, endPoint x: 764, endPoint y: 165, distance: 20.1
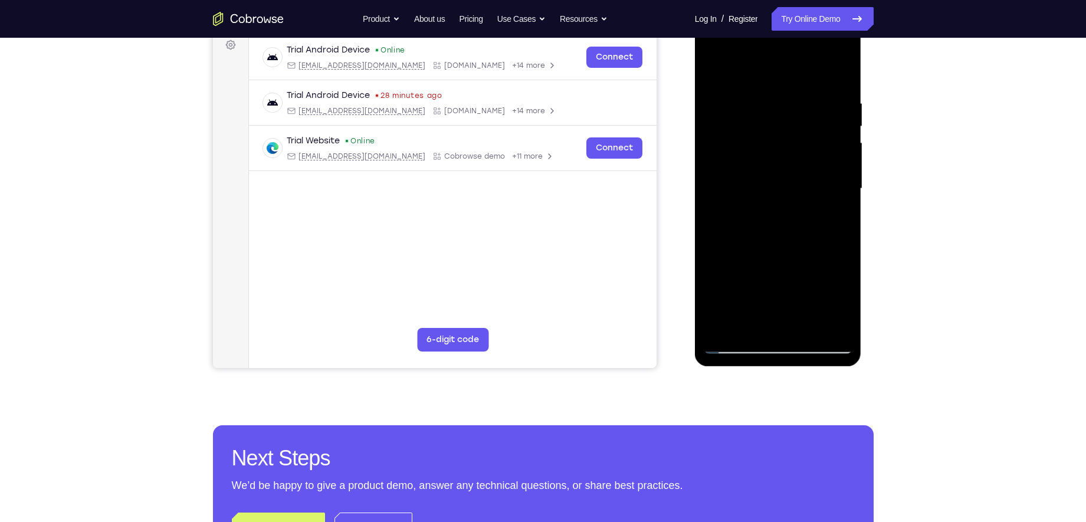
click at [764, 165] on div at bounding box center [778, 189] width 149 height 330
click at [815, 204] on div at bounding box center [778, 189] width 149 height 330
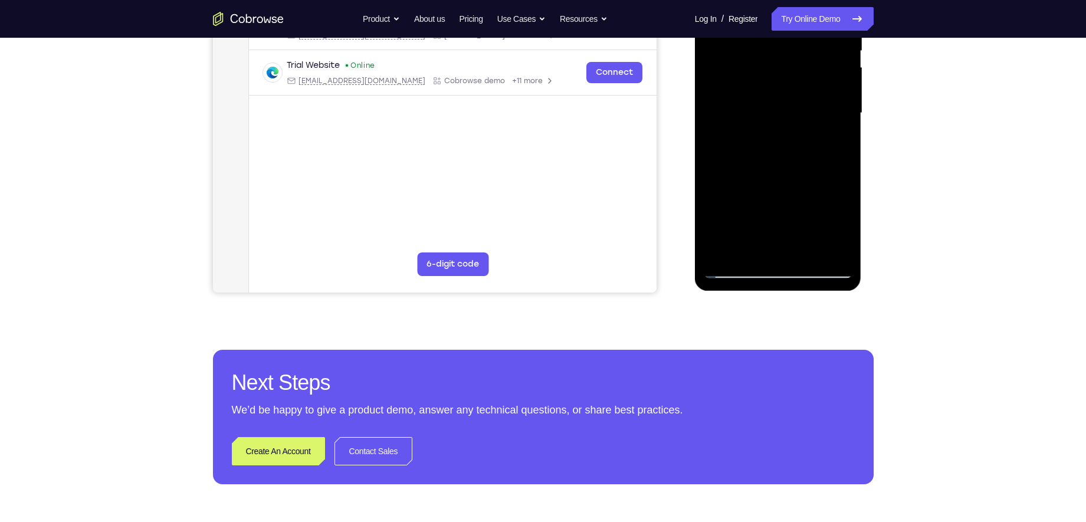
scroll to position [255, 0]
drag, startPoint x: 774, startPoint y: 208, endPoint x: 777, endPoint y: 142, distance: 65.5
click at [777, 142] on div at bounding box center [778, 114] width 149 height 330
drag, startPoint x: 801, startPoint y: 197, endPoint x: 806, endPoint y: 107, distance: 89.8
click at [806, 107] on div at bounding box center [778, 114] width 149 height 330
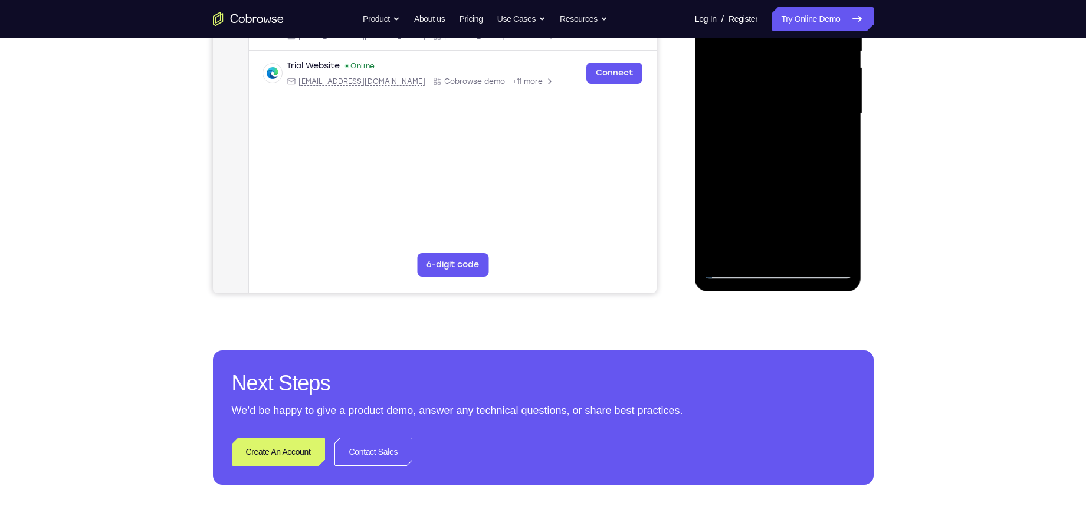
drag, startPoint x: 805, startPoint y: 105, endPoint x: 725, endPoint y: 266, distance: 179.6
click at [725, 266] on div at bounding box center [778, 114] width 149 height 330
click at [819, 49] on div at bounding box center [778, 114] width 149 height 330
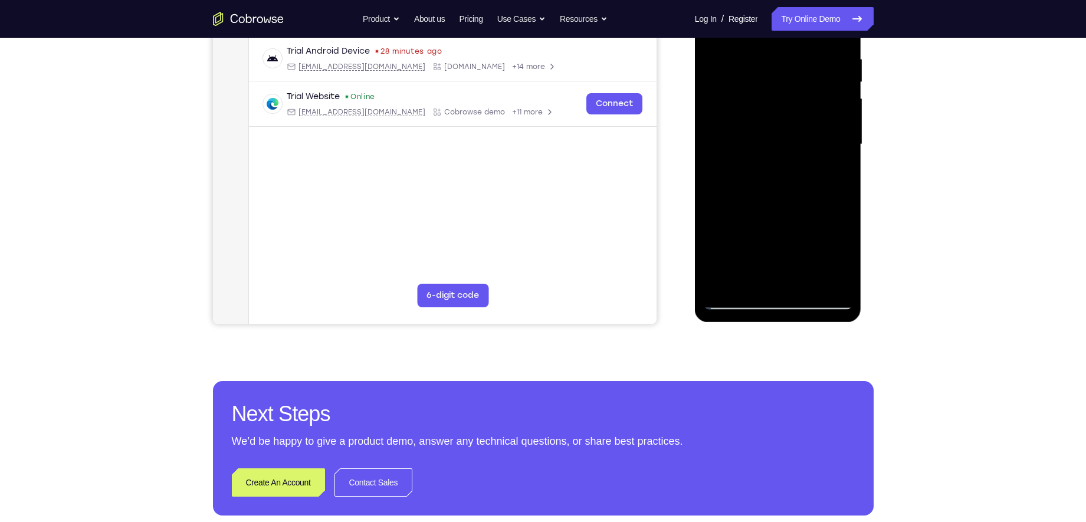
drag, startPoint x: 754, startPoint y: 160, endPoint x: 887, endPoint y: 155, distance: 132.8
click at [862, 155] on html "Online web based iOS Simulators and Android Emulators. Run iPhone, iPad, Mobile…" at bounding box center [779, 148] width 168 height 354
drag, startPoint x: 823, startPoint y: 147, endPoint x: 655, endPoint y: 143, distance: 168.1
click at [695, 143] on html "Online web based iOS Simulators and Android Emulators. Run iPhone, iPad, Mobile…" at bounding box center [779, 148] width 168 height 354
drag, startPoint x: 794, startPoint y: 155, endPoint x: 702, endPoint y: 155, distance: 92.0
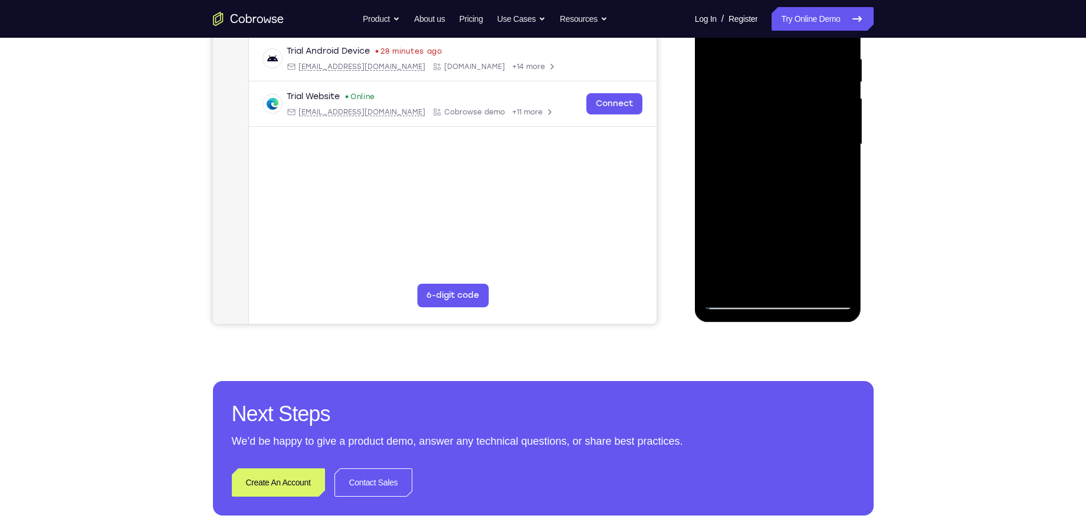
click at [702, 155] on div at bounding box center [778, 146] width 167 height 351
drag, startPoint x: 727, startPoint y: 155, endPoint x: 912, endPoint y: 176, distance: 186.4
click at [862, 176] on html "Online web based iOS Simulators and Android Emulators. Run iPhone, iPad, Mobile…" at bounding box center [779, 148] width 168 height 354
